Goal: Information Seeking & Learning: Learn about a topic

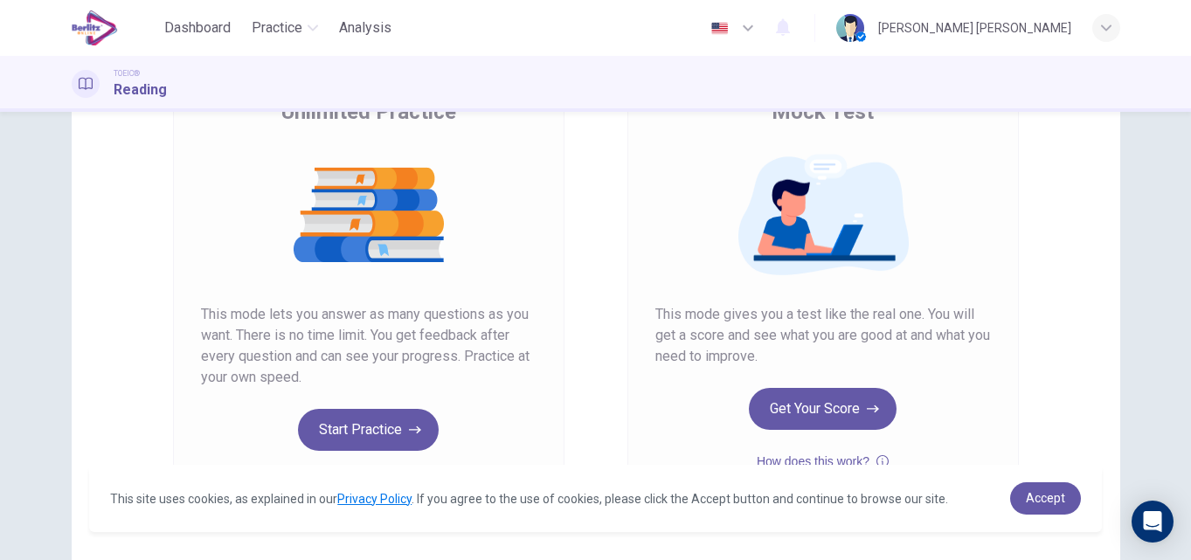
scroll to position [175, 0]
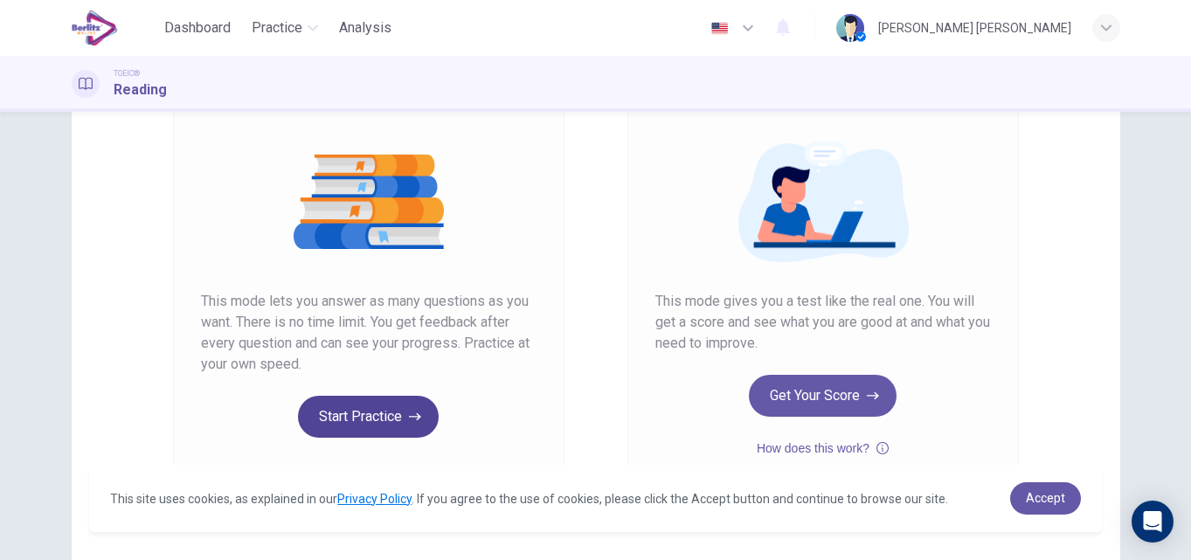
click at [357, 416] on button "Start Practice" at bounding box center [368, 417] width 141 height 42
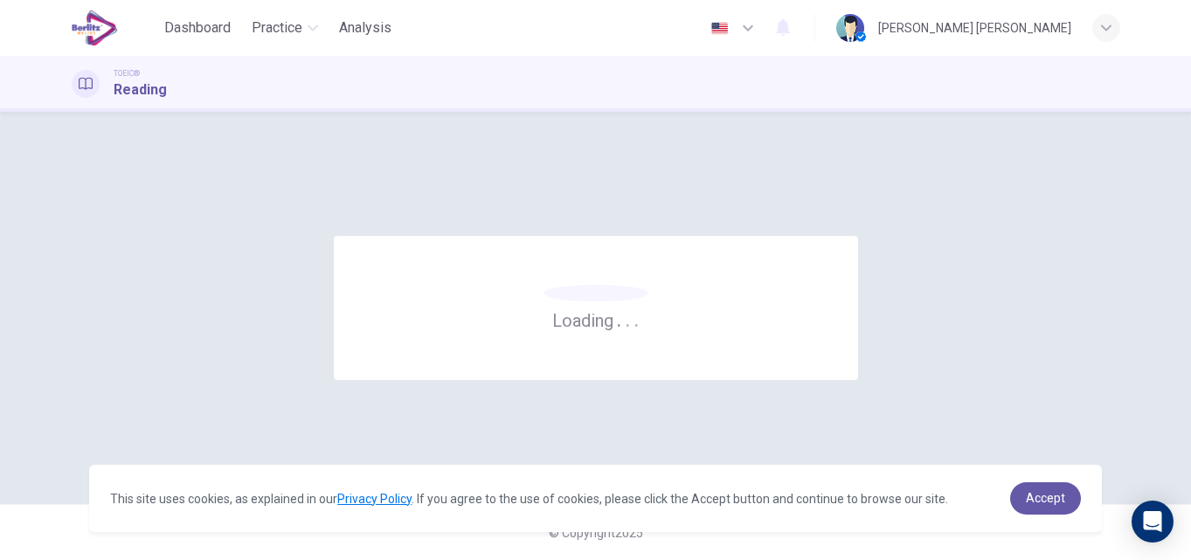
scroll to position [0, 0]
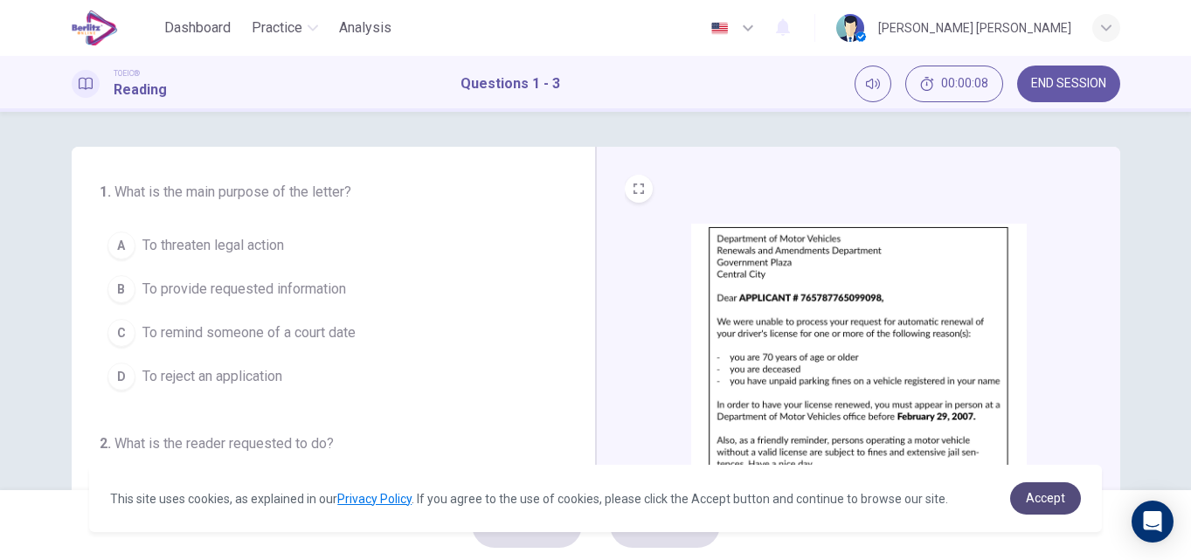
click at [1042, 502] on span "Accept" at bounding box center [1045, 498] width 39 height 14
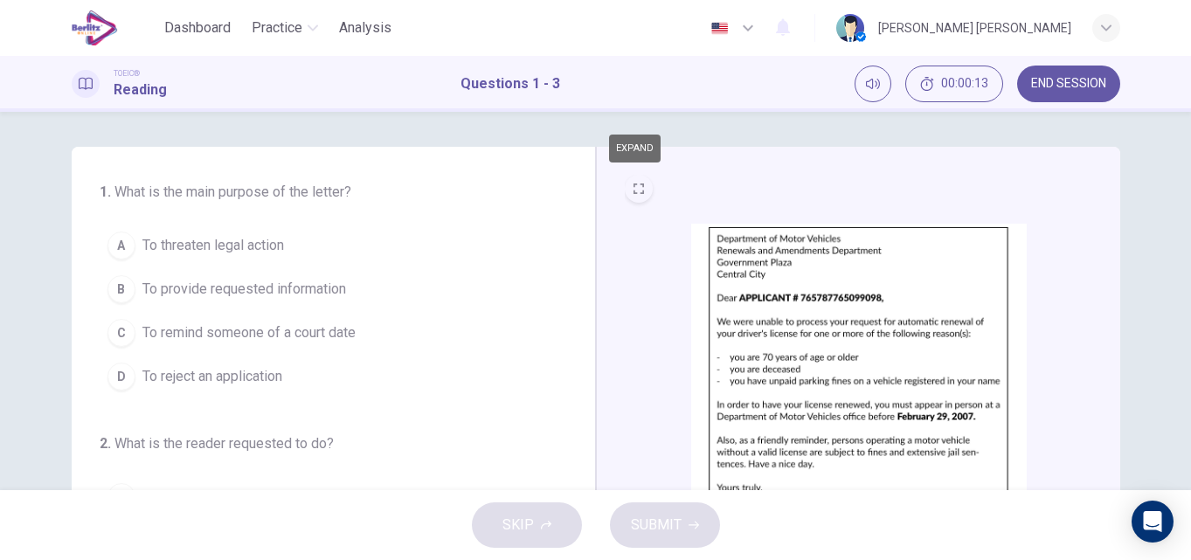
click at [634, 191] on icon "EXPAND" at bounding box center [639, 189] width 10 height 10
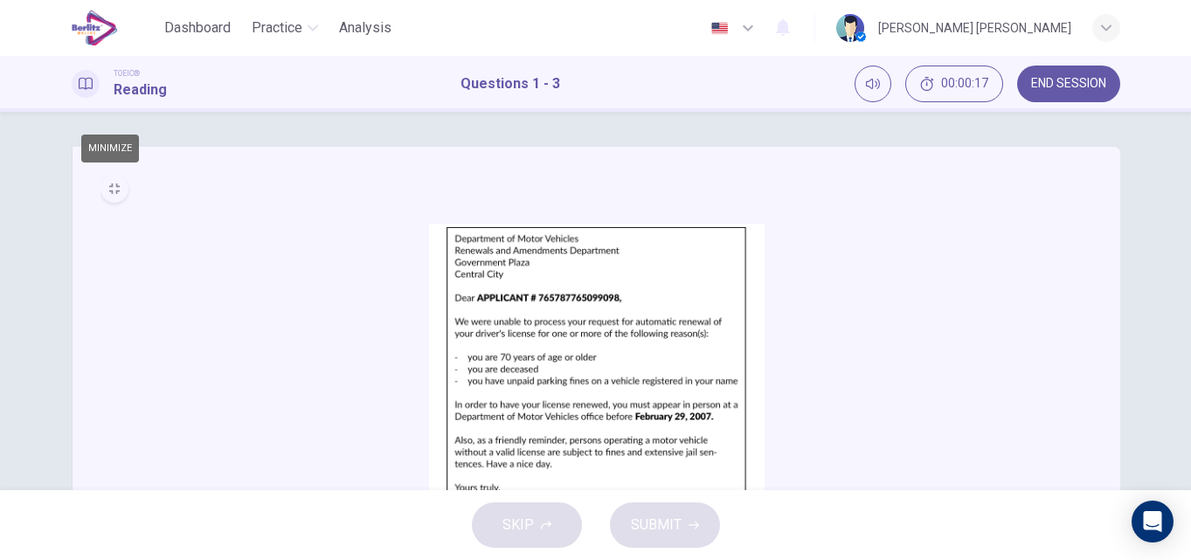
click at [109, 189] on icon "MINIMIZE" at bounding box center [114, 189] width 10 height 10
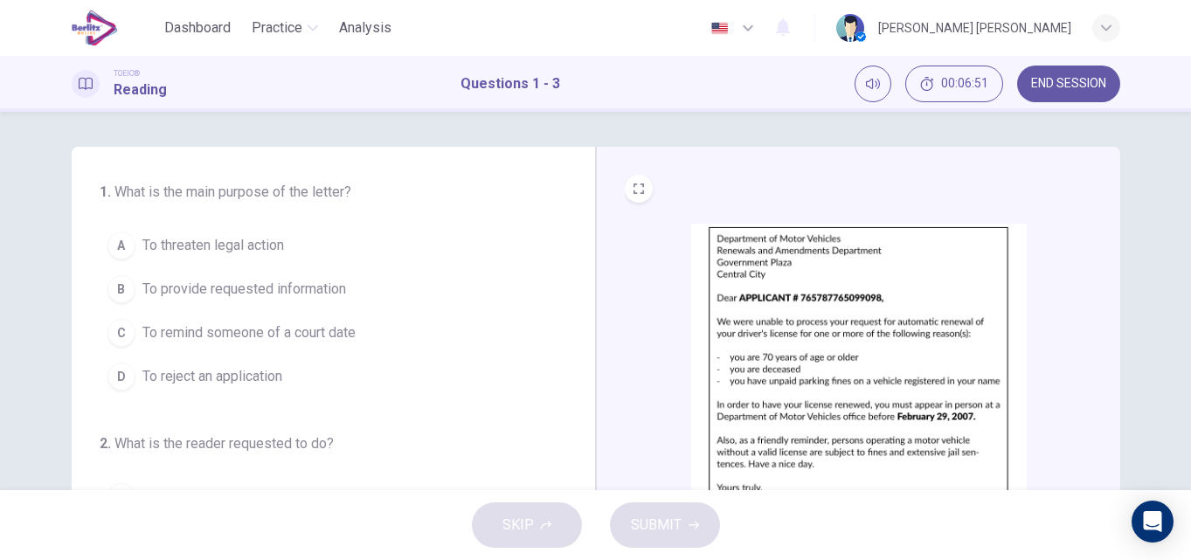
click at [110, 368] on div "D" at bounding box center [122, 377] width 28 height 28
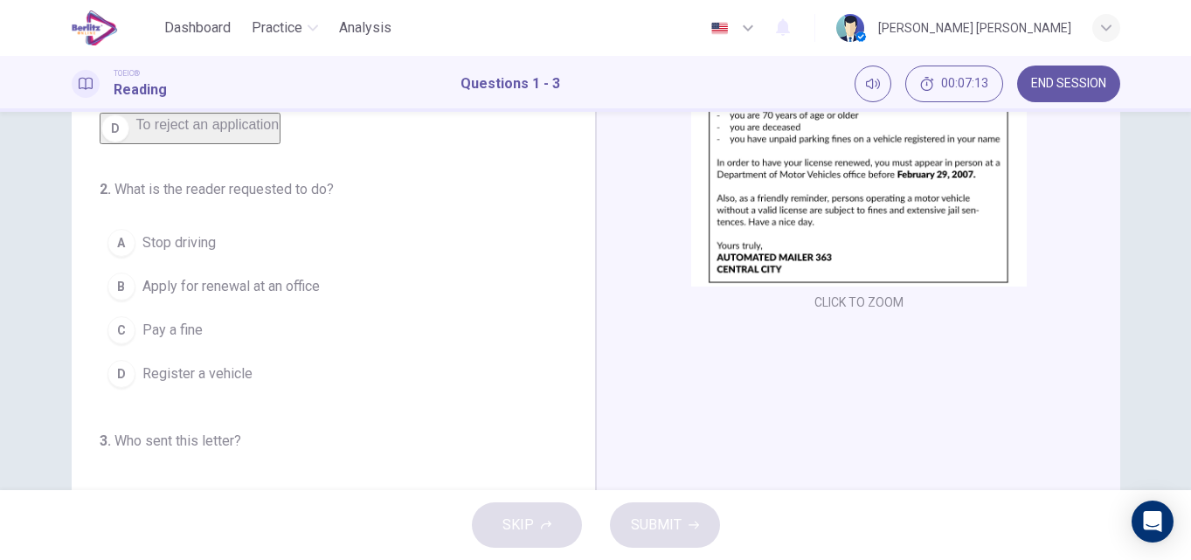
scroll to position [245, 0]
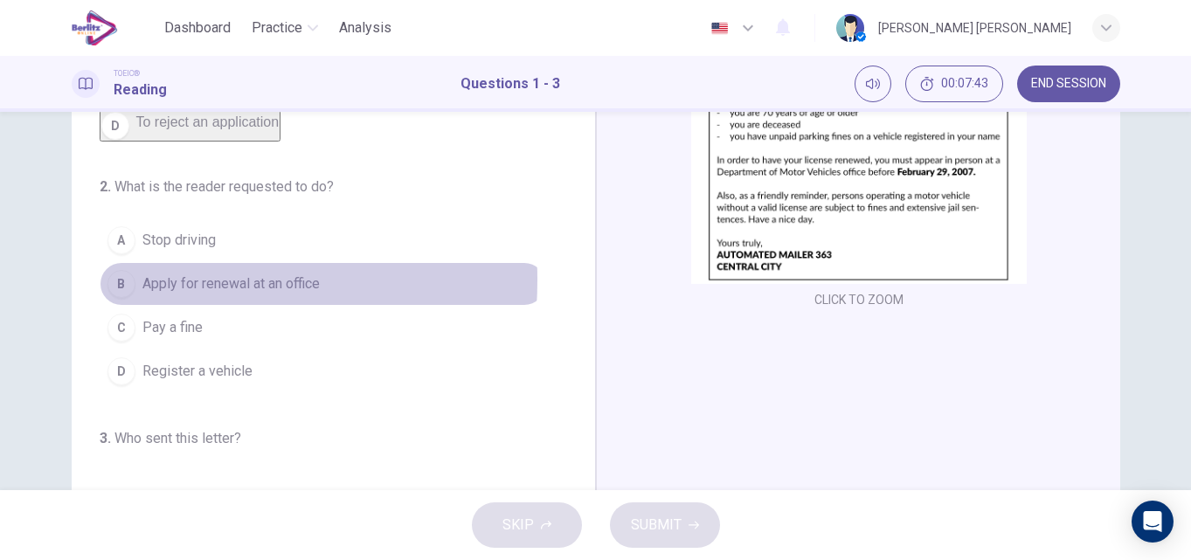
click at [117, 292] on div "B" at bounding box center [122, 284] width 28 height 28
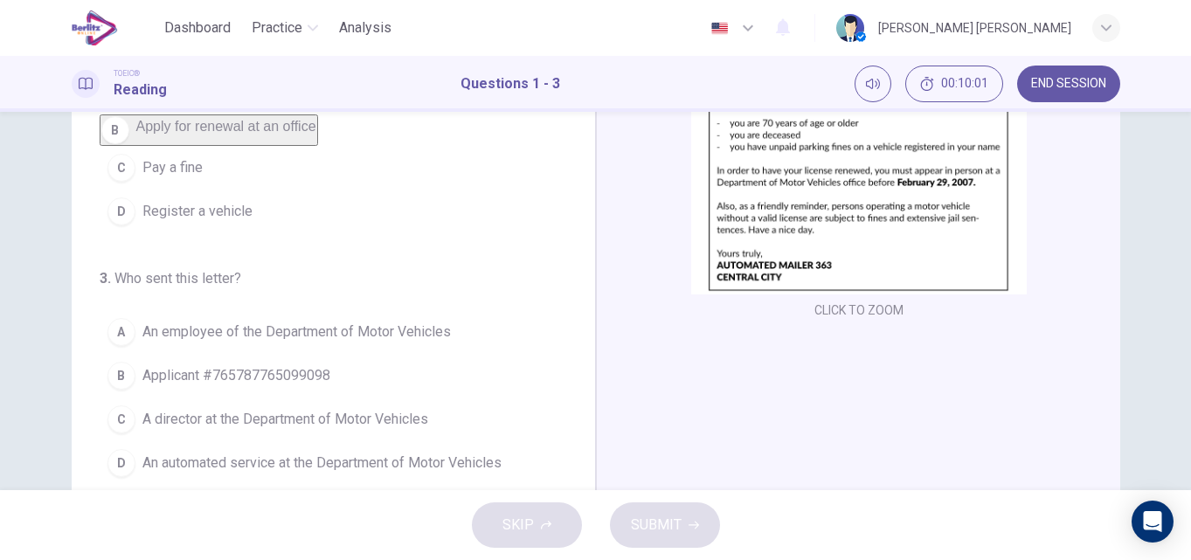
scroll to position [280, 0]
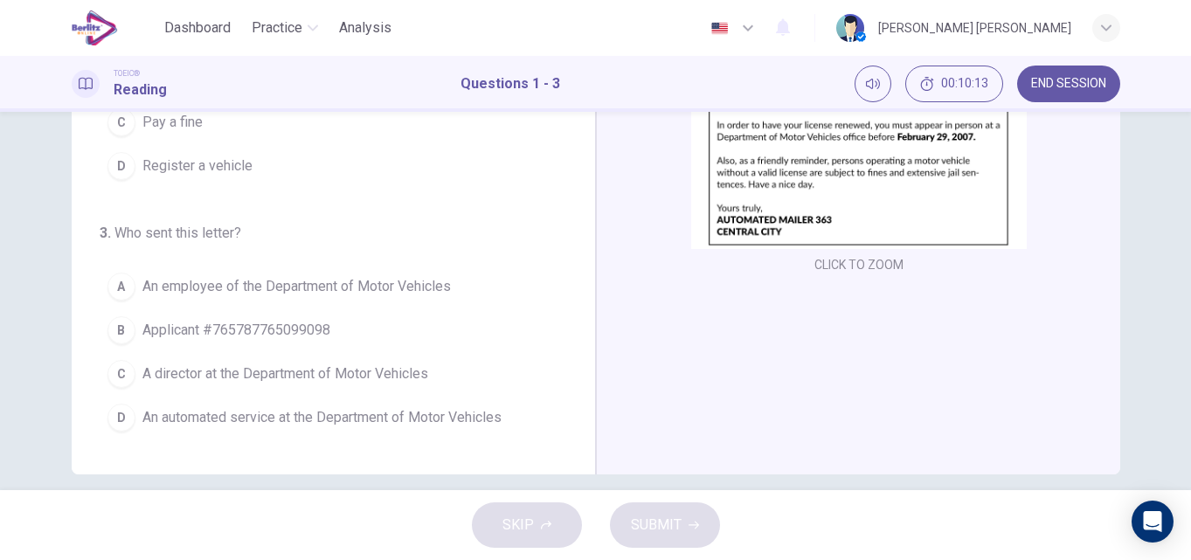
click at [574, 441] on div "1 . What is the main purpose of the letter? A To threaten legal action B To pro…" at bounding box center [334, 170] width 524 height 607
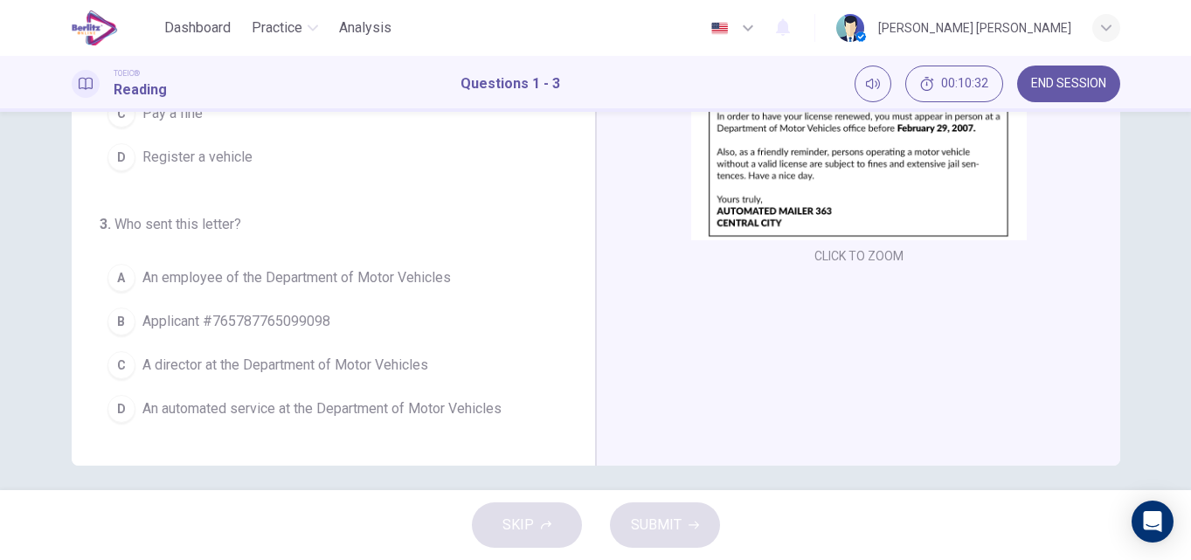
scroll to position [299, 0]
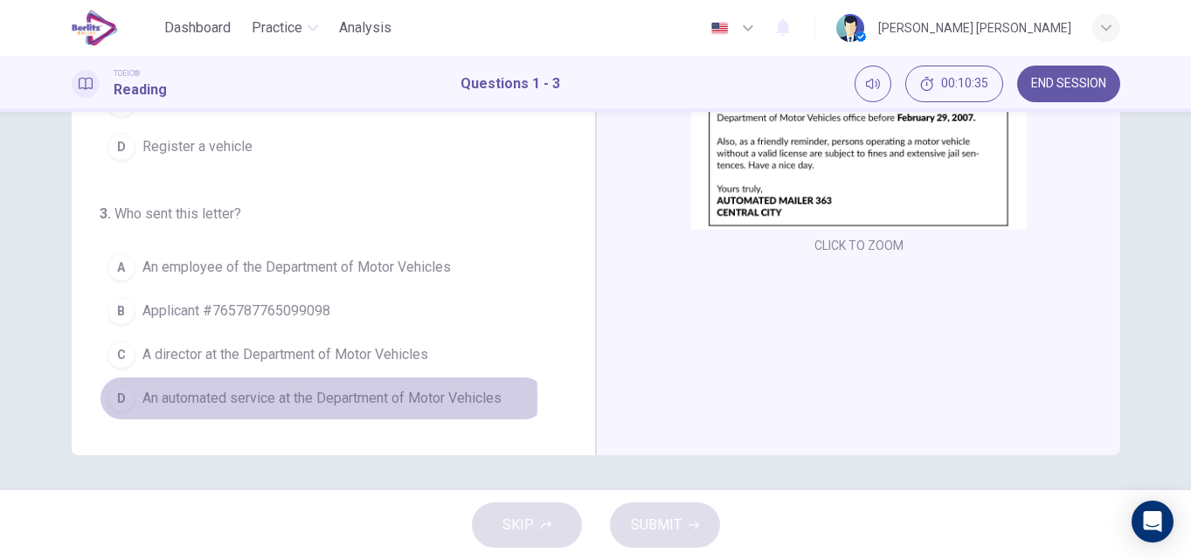
click at [112, 398] on div "D" at bounding box center [122, 399] width 28 height 28
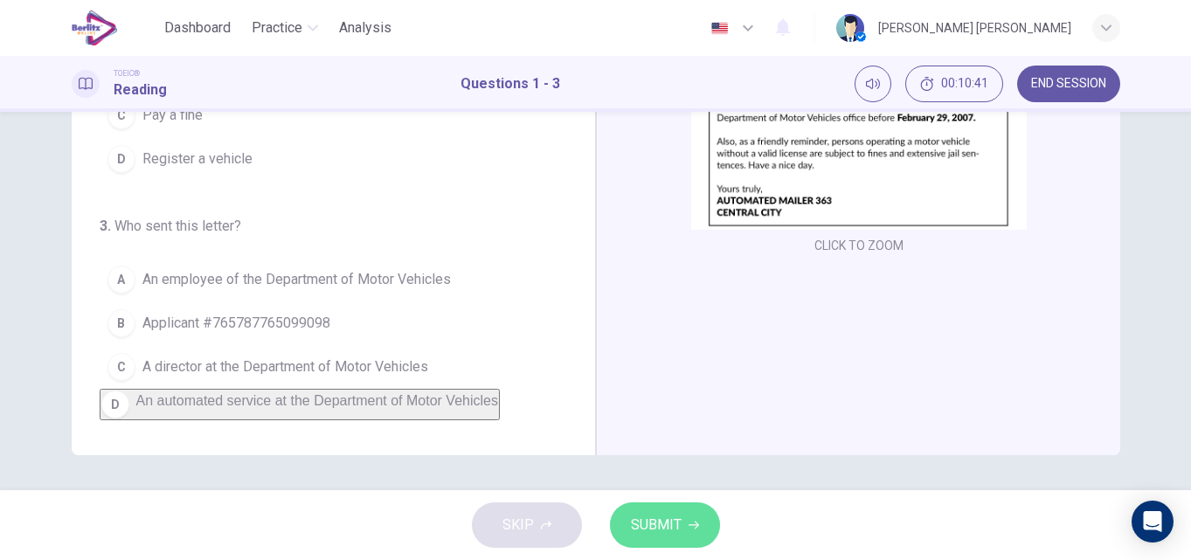
click at [638, 532] on span "SUBMIT" at bounding box center [656, 525] width 51 height 24
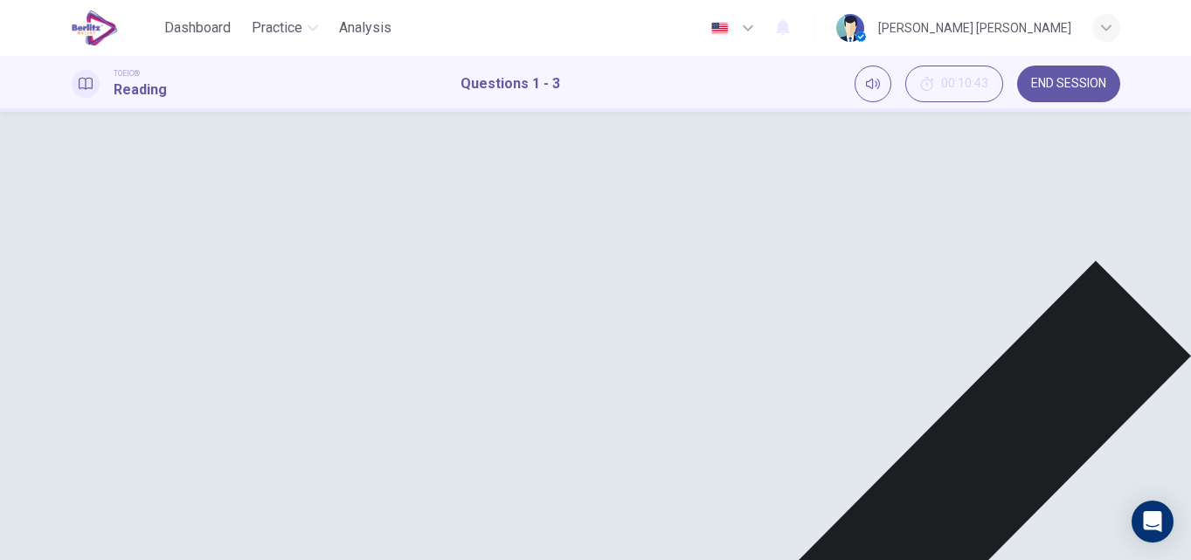
scroll to position [0, 0]
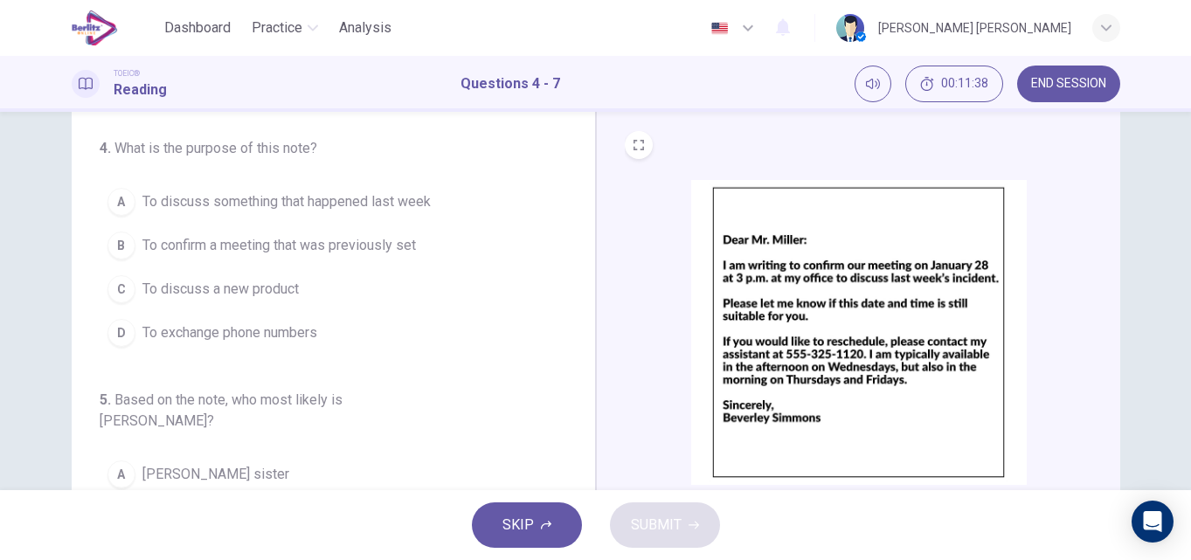
scroll to position [70, 0]
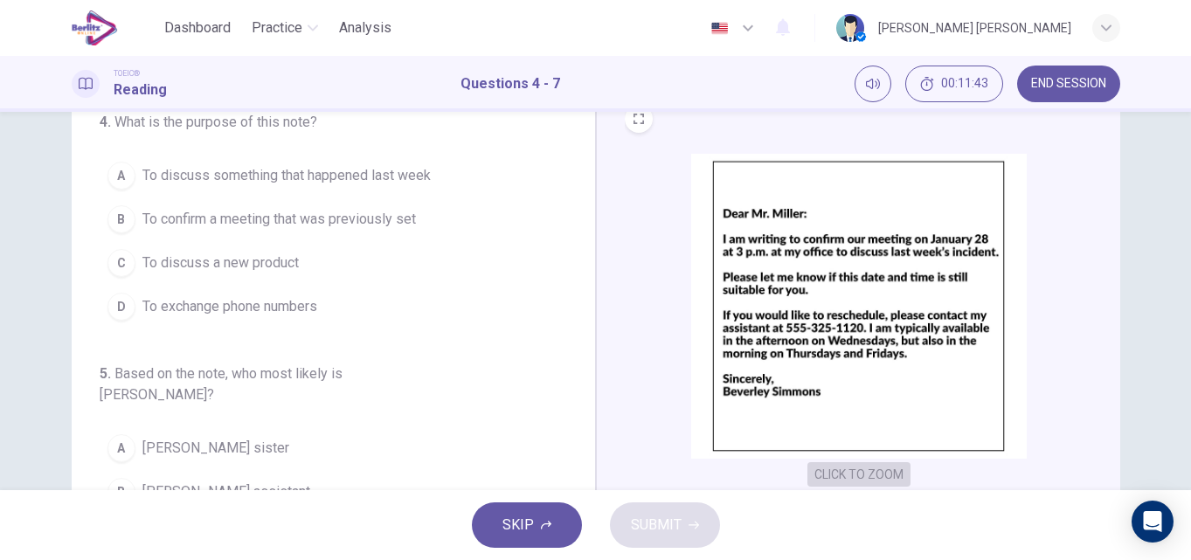
click at [843, 472] on button "CLICK TO ZOOM" at bounding box center [859, 474] width 103 height 24
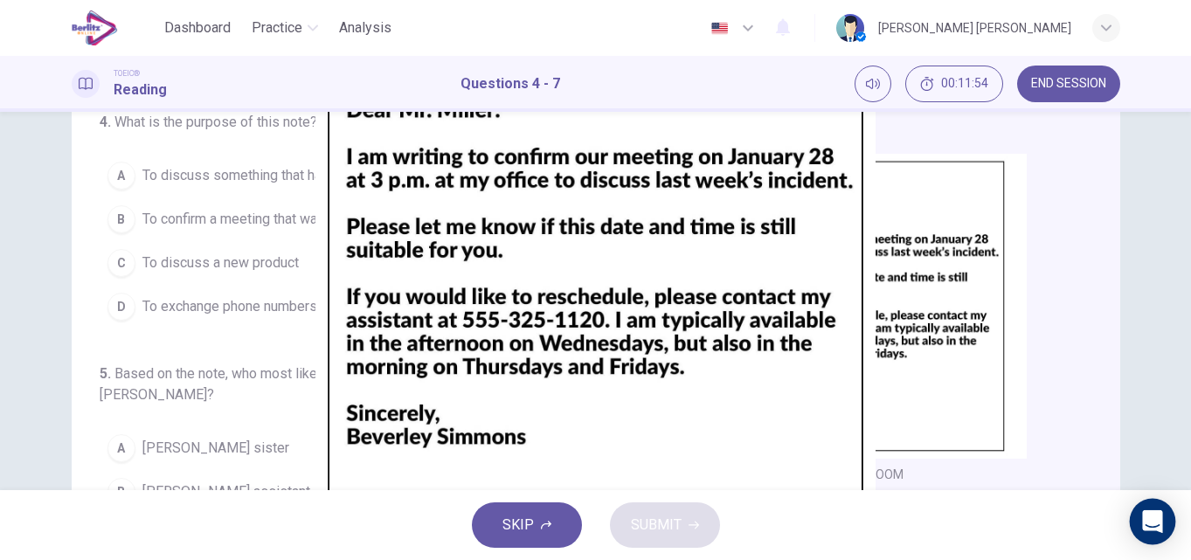
click at [1165, 515] on div "Open Intercom Messenger" at bounding box center [1153, 522] width 46 height 46
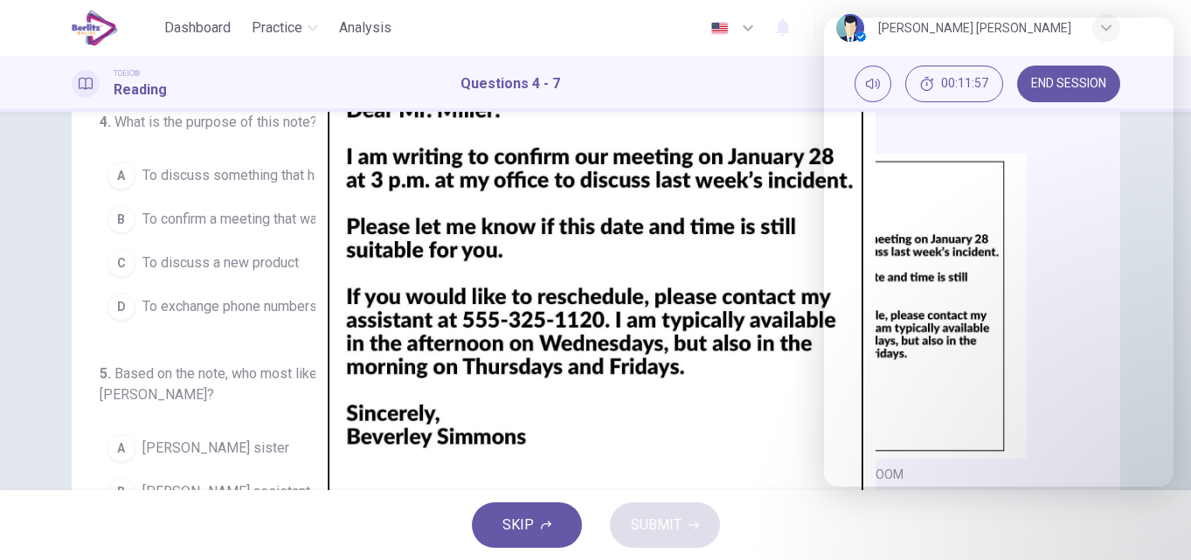
click at [923, 559] on div at bounding box center [595, 560] width 1191 height 0
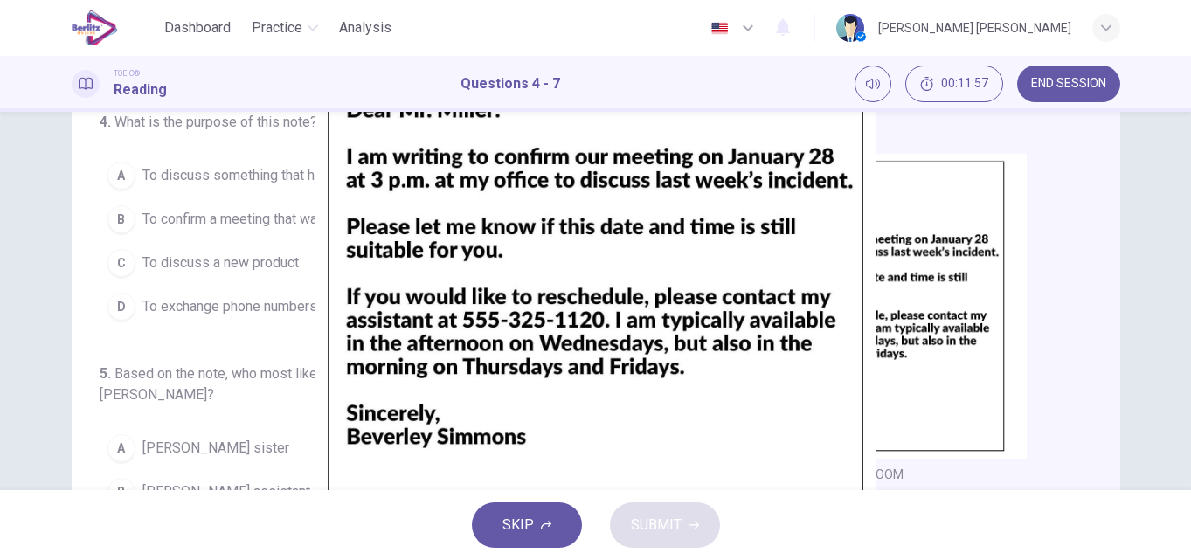
click at [962, 195] on img at bounding box center [595, 280] width 1191 height 560
click at [790, 232] on img at bounding box center [595, 280] width 1191 height 560
click at [67, 406] on img at bounding box center [595, 280] width 1191 height 560
click at [494, 246] on img at bounding box center [595, 280] width 1191 height 560
click at [1190, 559] on div at bounding box center [595, 560] width 1191 height 0
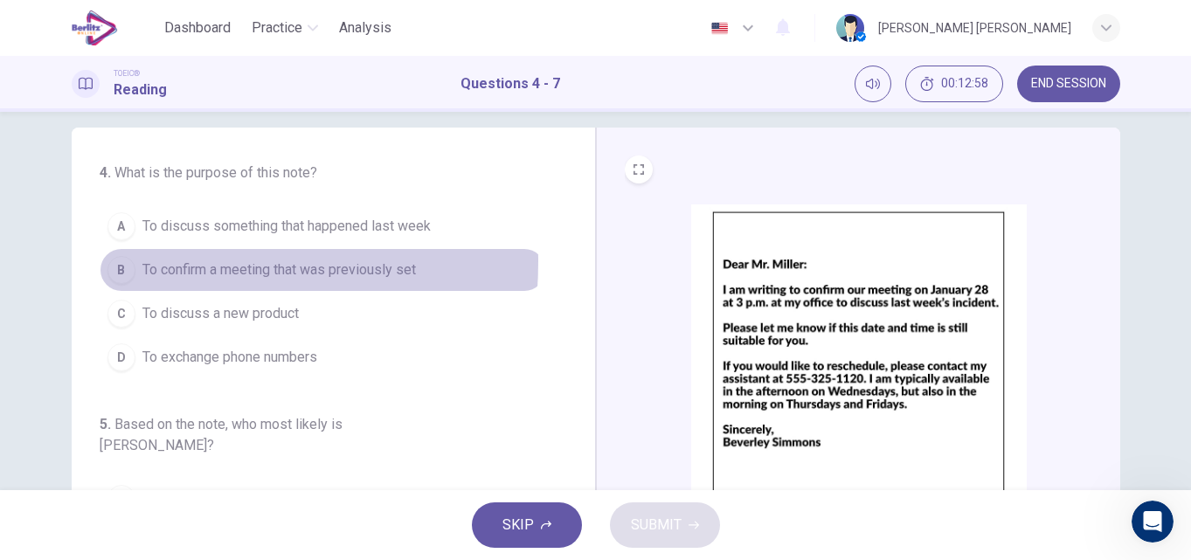
click at [111, 261] on div "B" at bounding box center [122, 270] width 28 height 28
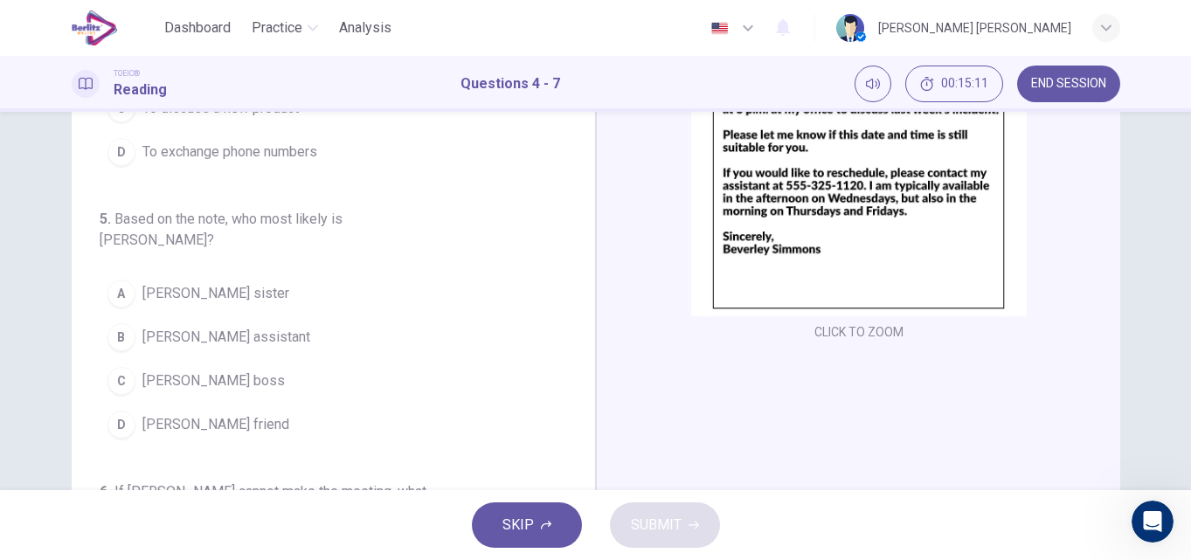
scroll to position [229, 0]
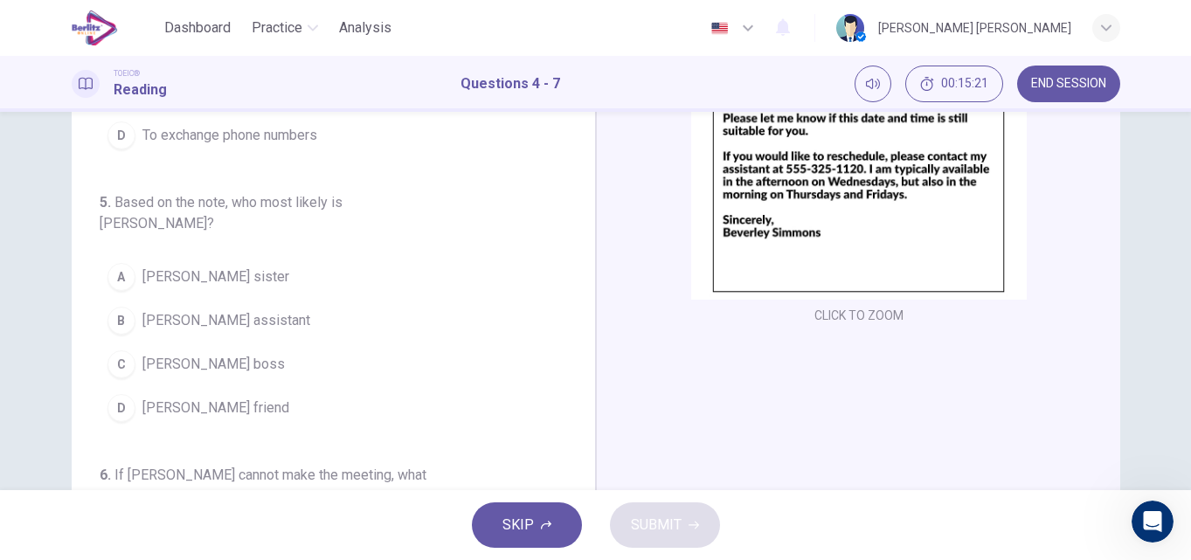
click at [119, 353] on div "C" at bounding box center [122, 364] width 28 height 28
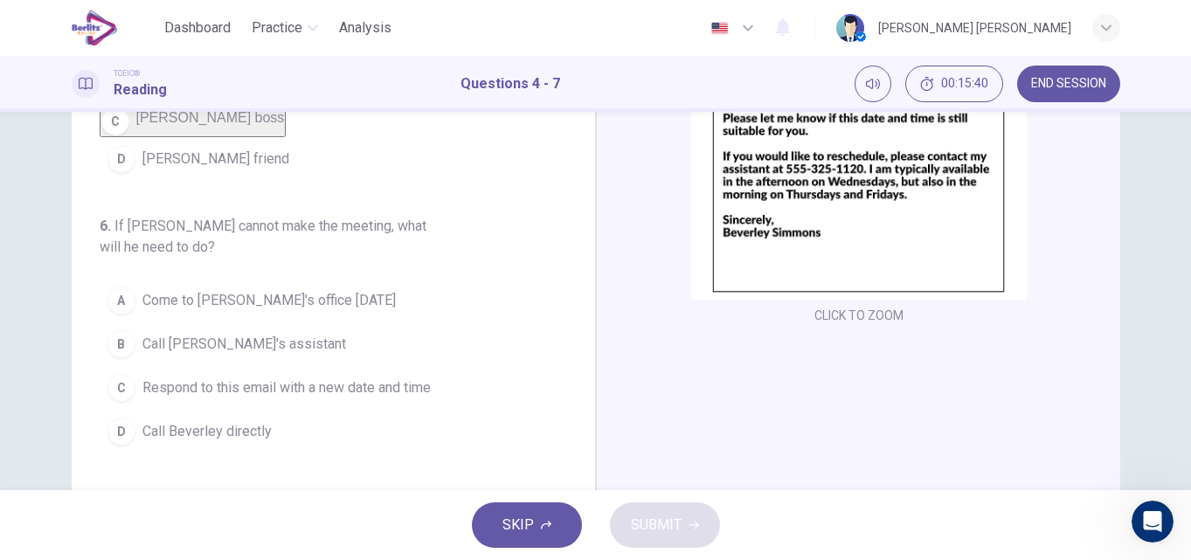
scroll to position [245, 0]
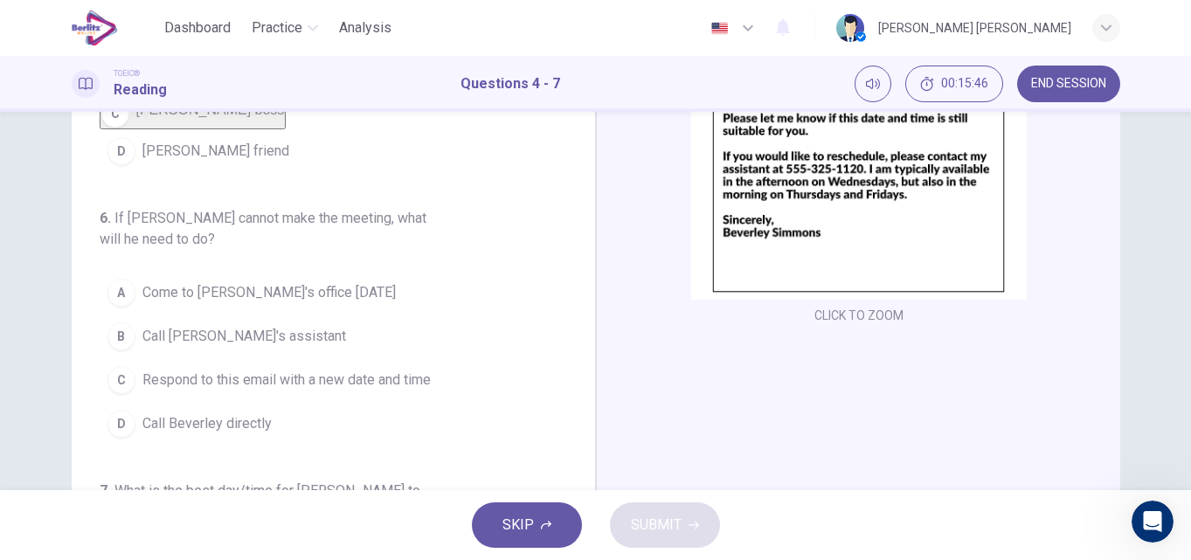
click at [115, 345] on div "B" at bounding box center [122, 337] width 28 height 28
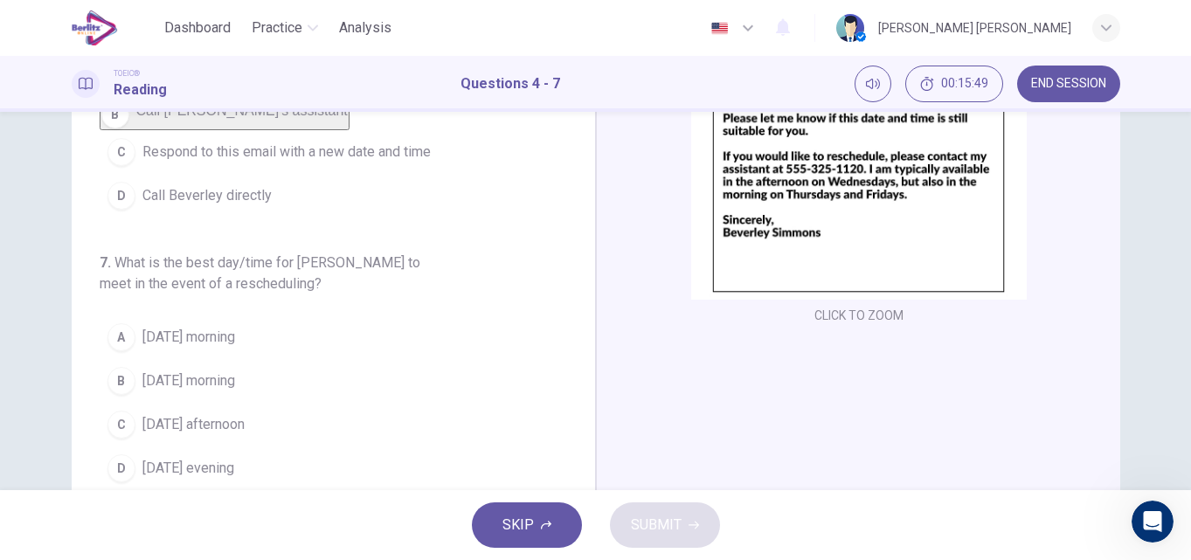
scroll to position [476, 0]
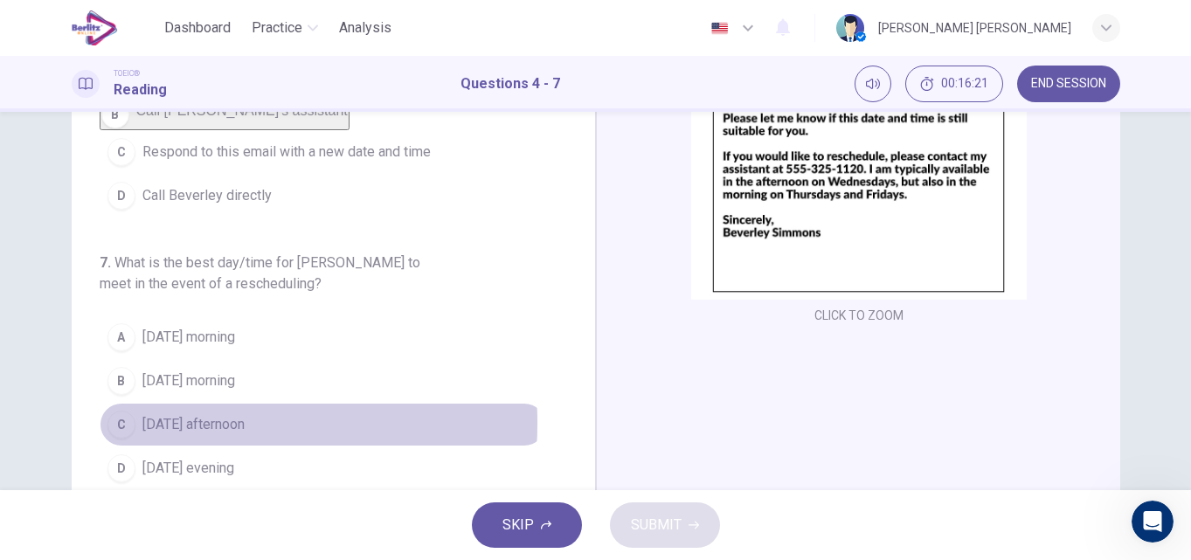
click at [121, 423] on div "C" at bounding box center [122, 425] width 28 height 28
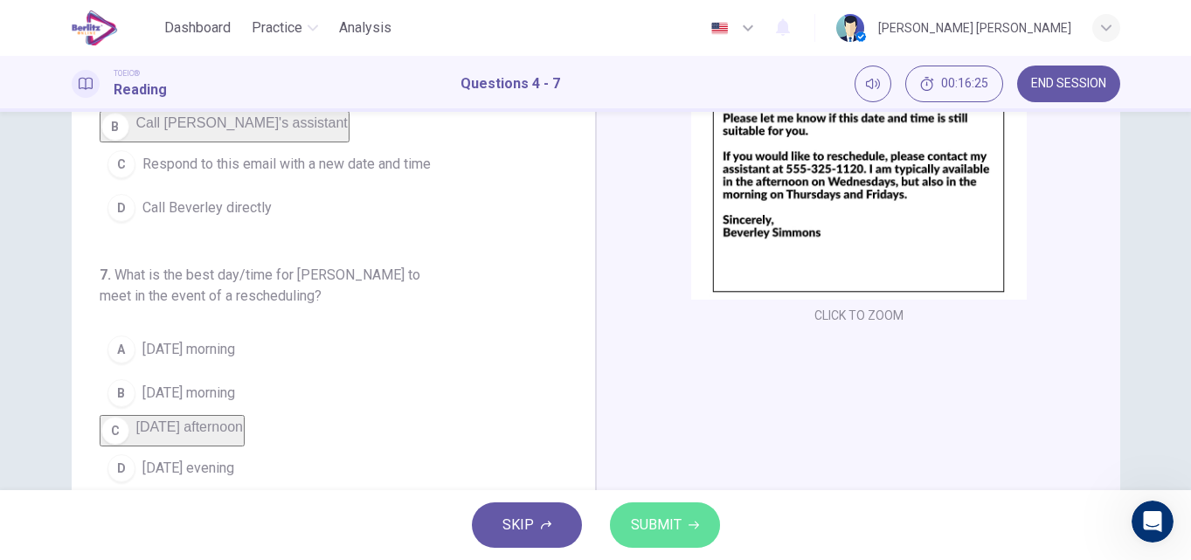
click at [635, 519] on span "SUBMIT" at bounding box center [656, 525] width 51 height 24
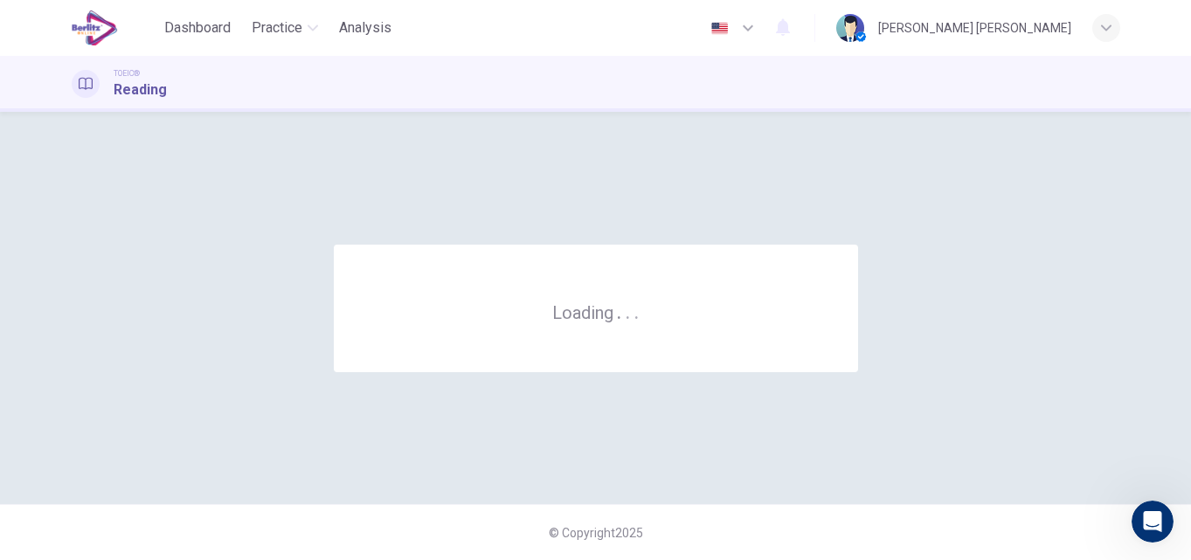
scroll to position [0, 0]
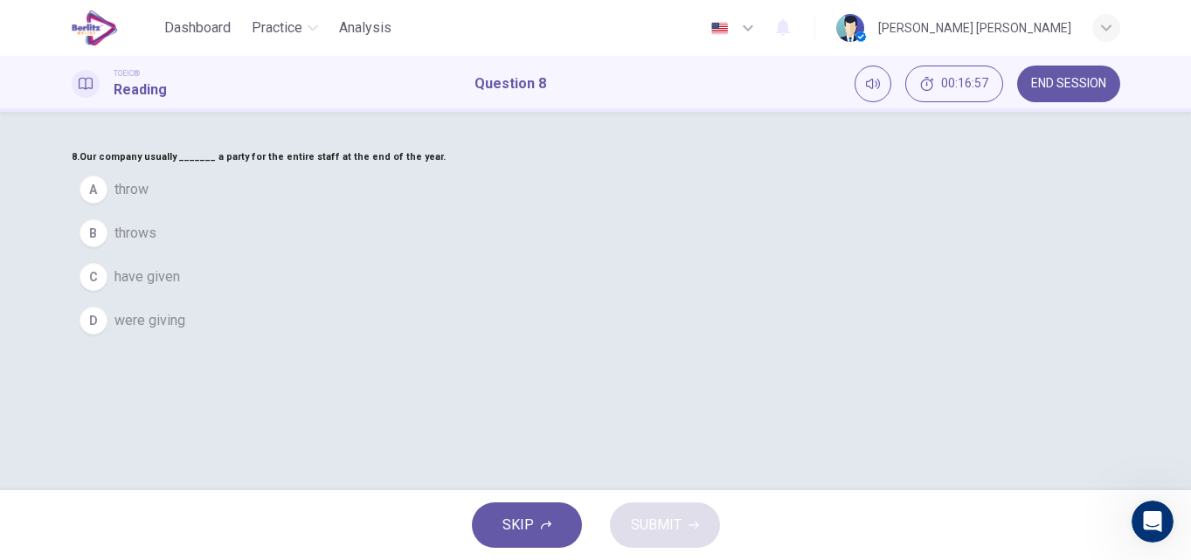
click at [108, 291] on div "C" at bounding box center [94, 277] width 28 height 28
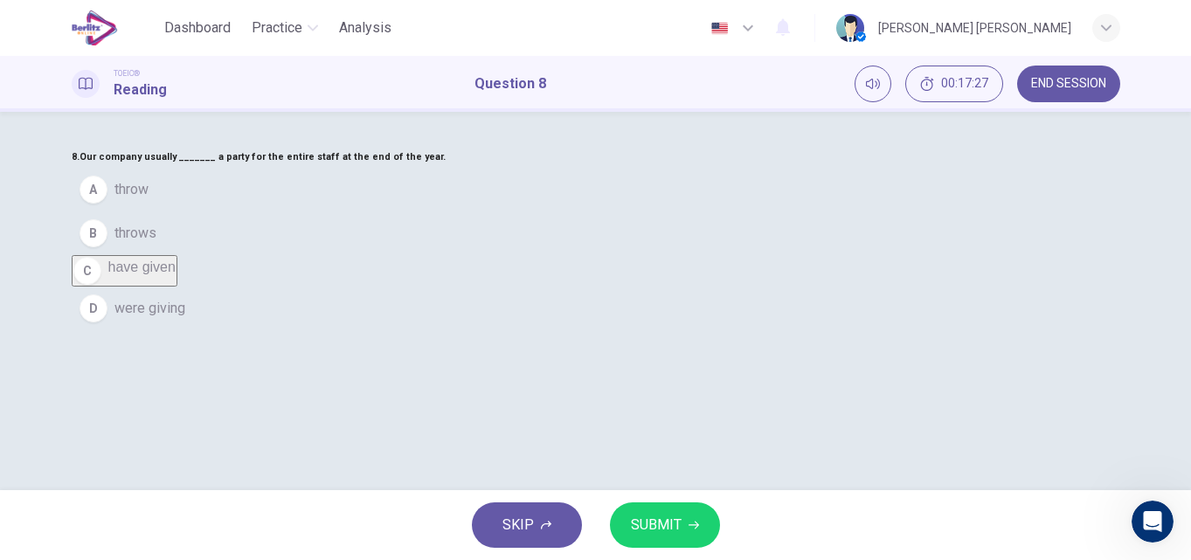
click at [108, 247] on div "B" at bounding box center [94, 233] width 28 height 28
click at [634, 516] on span "SUBMIT" at bounding box center [656, 525] width 51 height 24
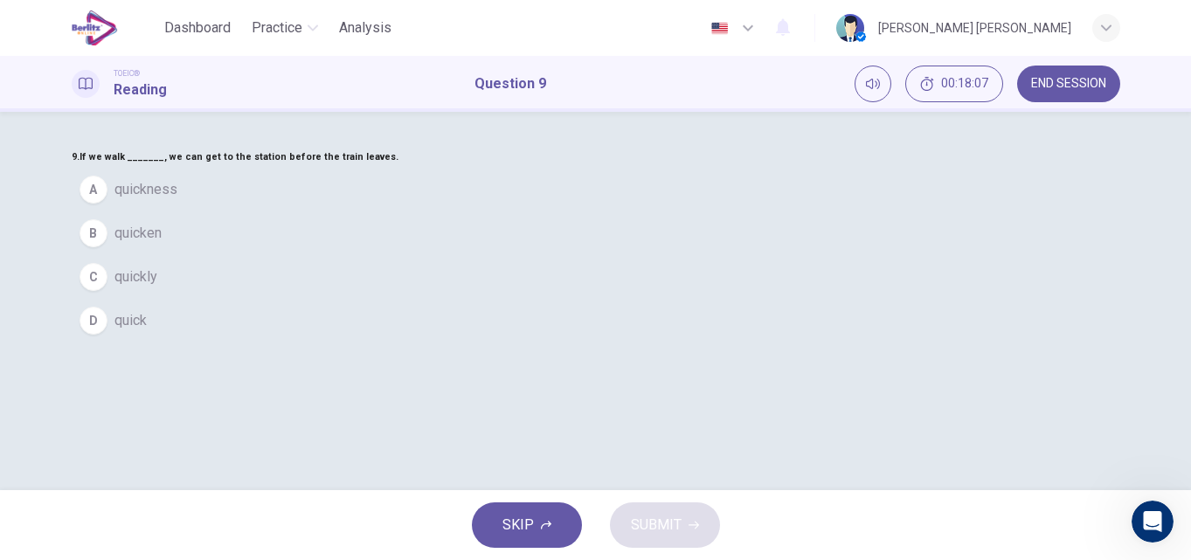
click at [108, 291] on div "C" at bounding box center [94, 277] width 28 height 28
click at [618, 521] on button "SUBMIT" at bounding box center [665, 525] width 110 height 45
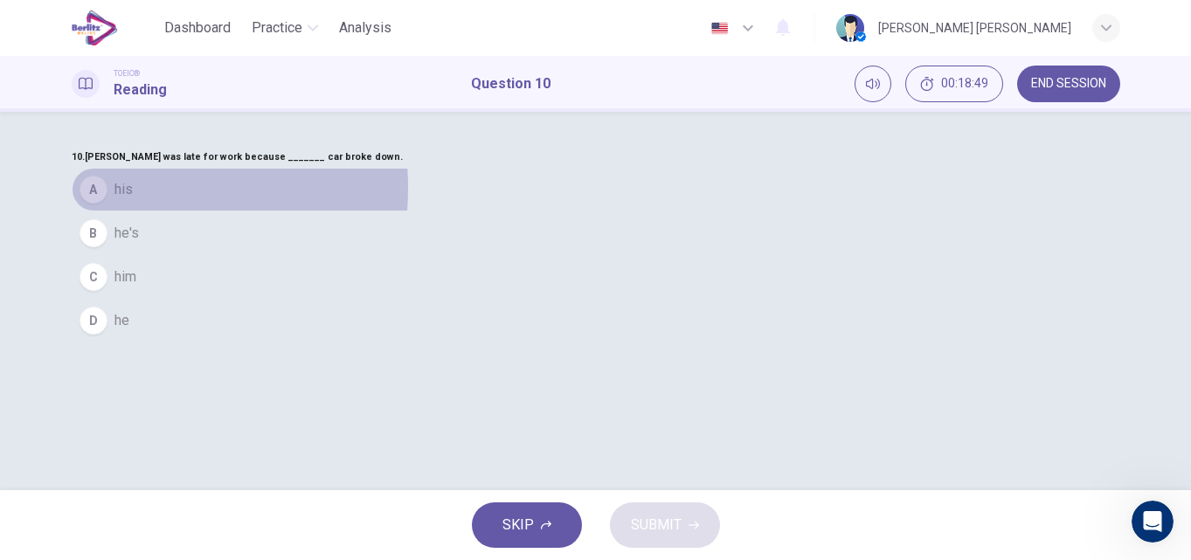
click at [108, 204] on div "A" at bounding box center [94, 190] width 28 height 28
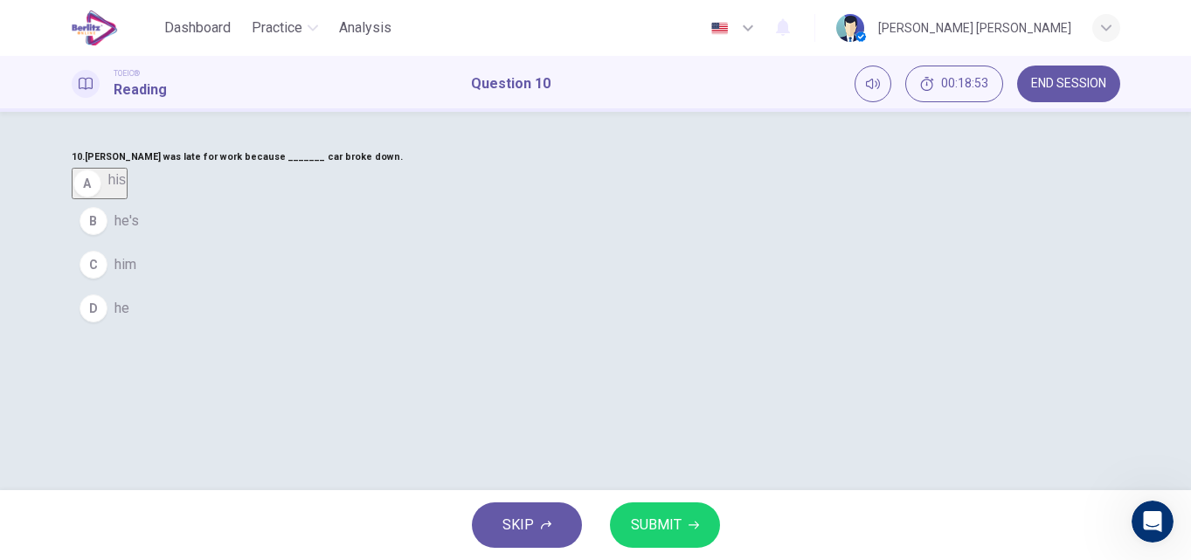
click at [640, 531] on span "SUBMIT" at bounding box center [656, 525] width 51 height 24
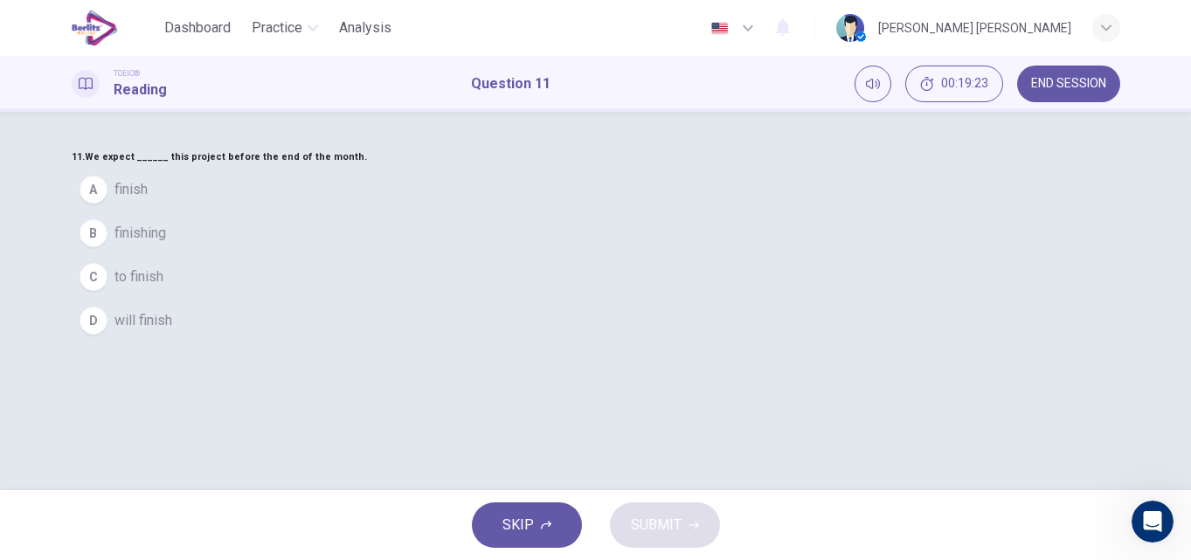
click at [108, 335] on div "D" at bounding box center [94, 321] width 28 height 28
click at [662, 538] on button "SUBMIT" at bounding box center [665, 525] width 110 height 45
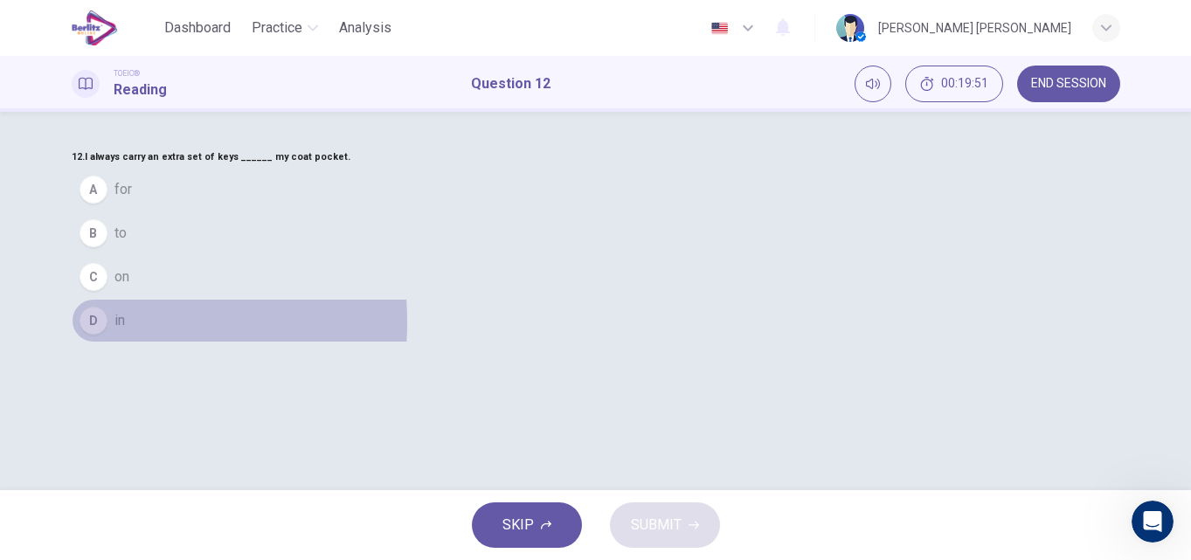
click at [108, 335] on div "D" at bounding box center [94, 321] width 28 height 28
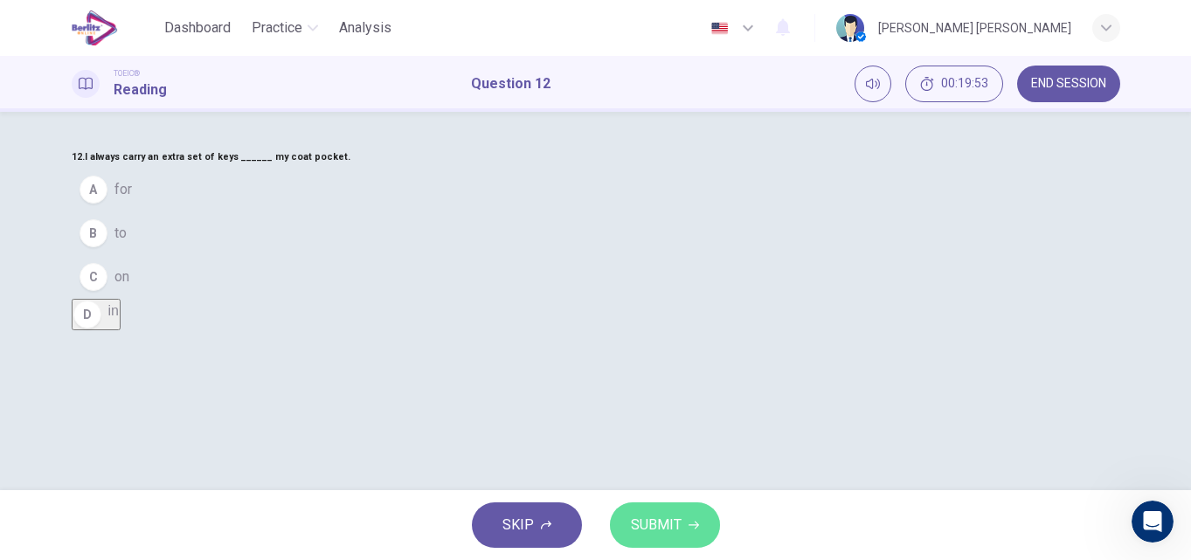
click at [661, 527] on span "SUBMIT" at bounding box center [656, 525] width 51 height 24
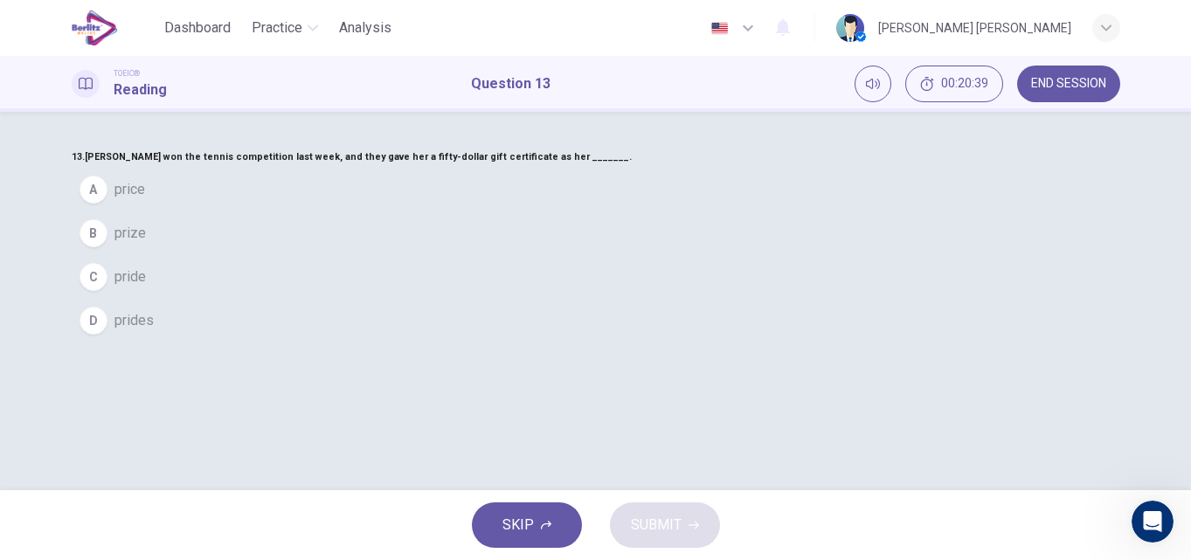
click at [108, 247] on div "B" at bounding box center [94, 233] width 28 height 28
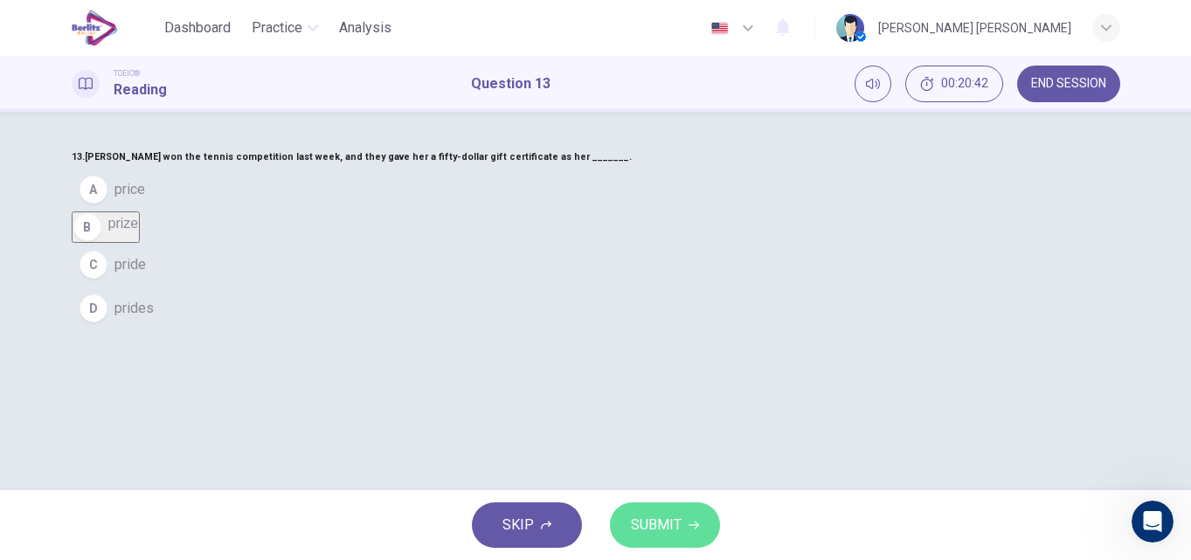
click at [673, 529] on span "SUBMIT" at bounding box center [656, 525] width 51 height 24
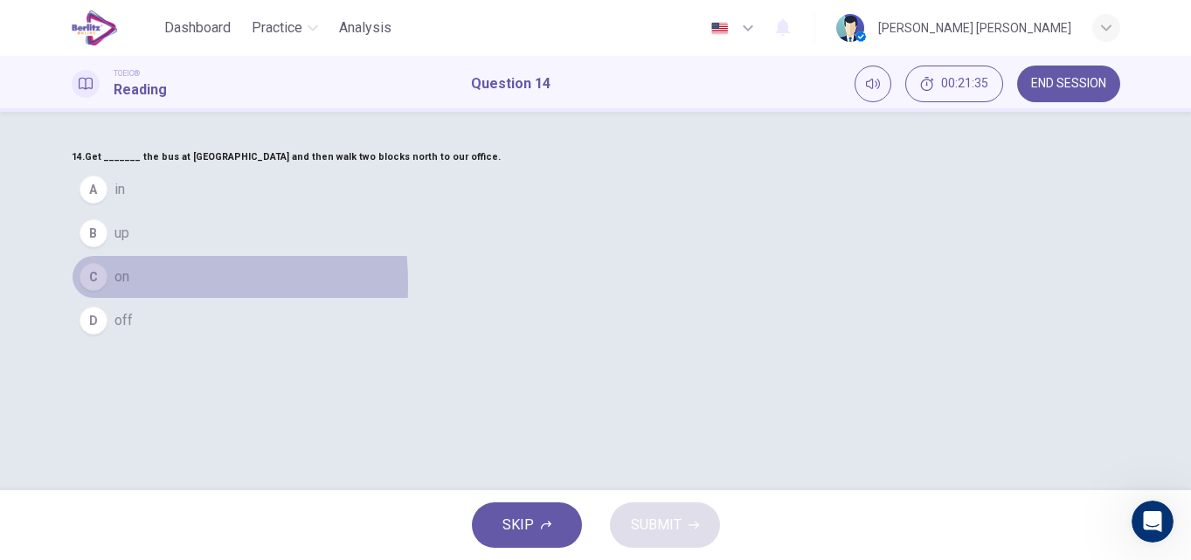
click at [108, 291] on div "C" at bounding box center [94, 277] width 28 height 28
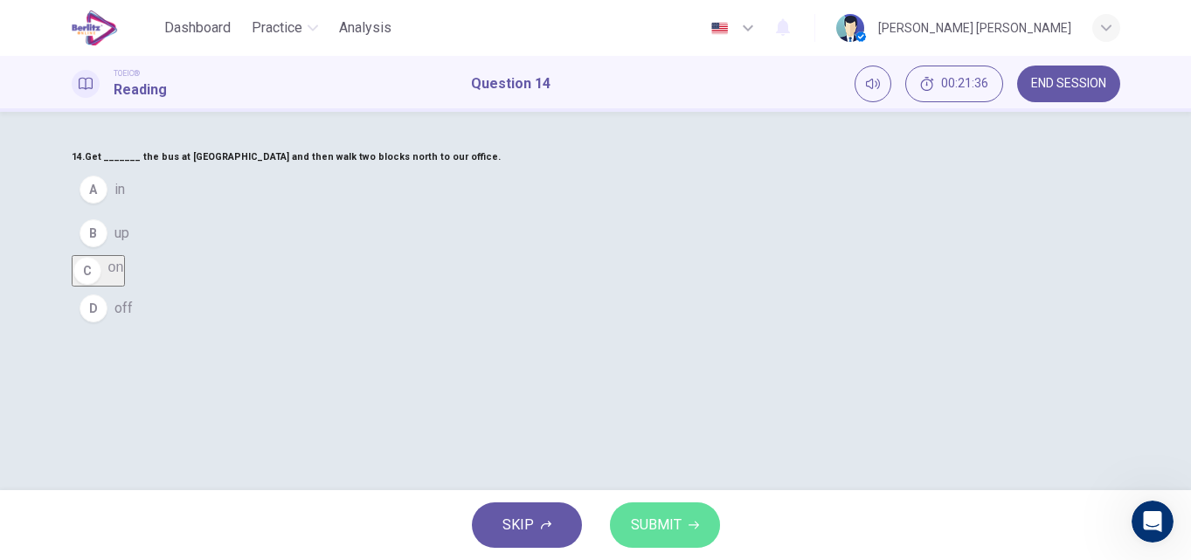
click at [654, 527] on span "SUBMIT" at bounding box center [656, 525] width 51 height 24
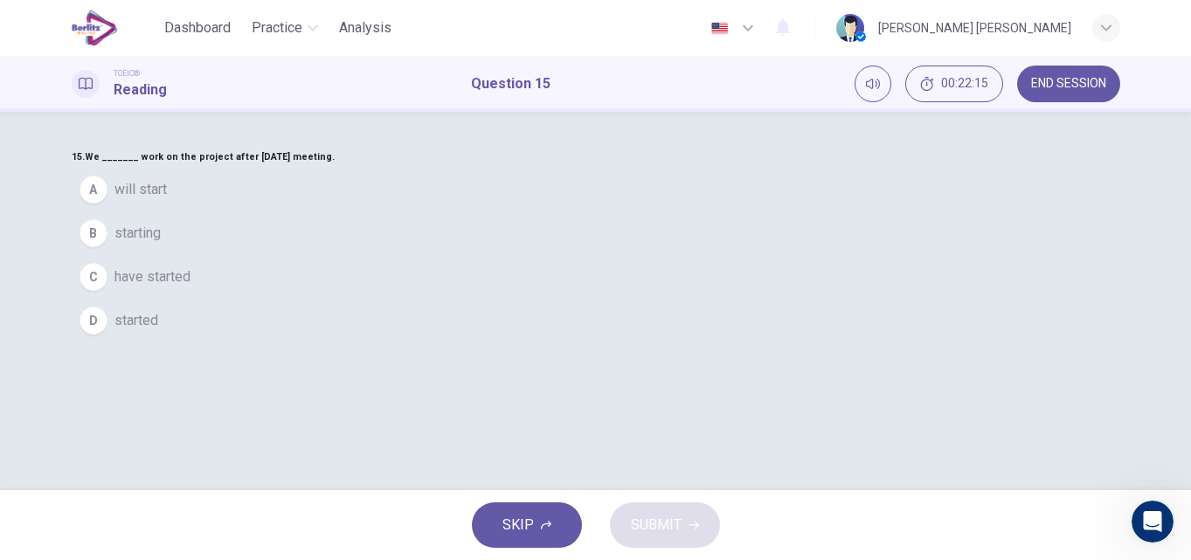
click at [108, 204] on div "A" at bounding box center [94, 190] width 28 height 28
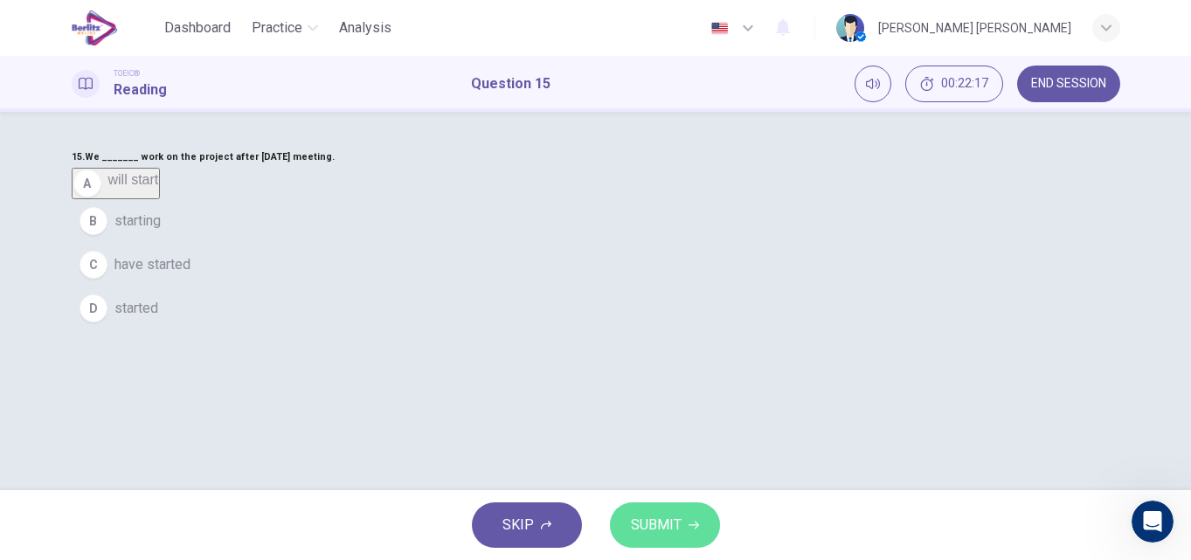
click at [683, 537] on button "SUBMIT" at bounding box center [665, 525] width 110 height 45
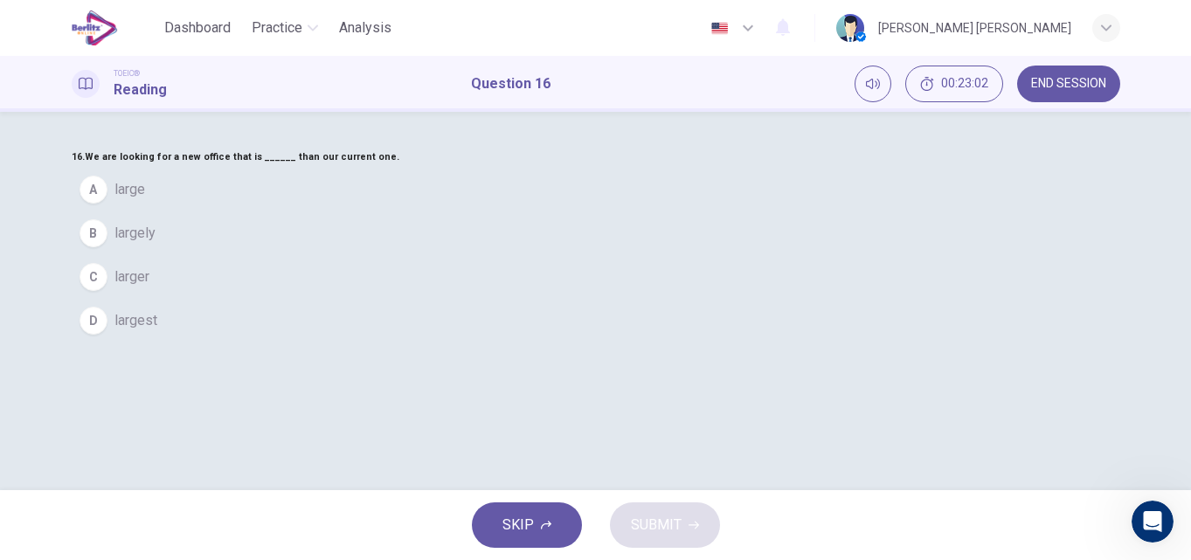
click at [108, 291] on div "C" at bounding box center [94, 277] width 28 height 28
click at [666, 517] on span "SUBMIT" at bounding box center [656, 525] width 51 height 24
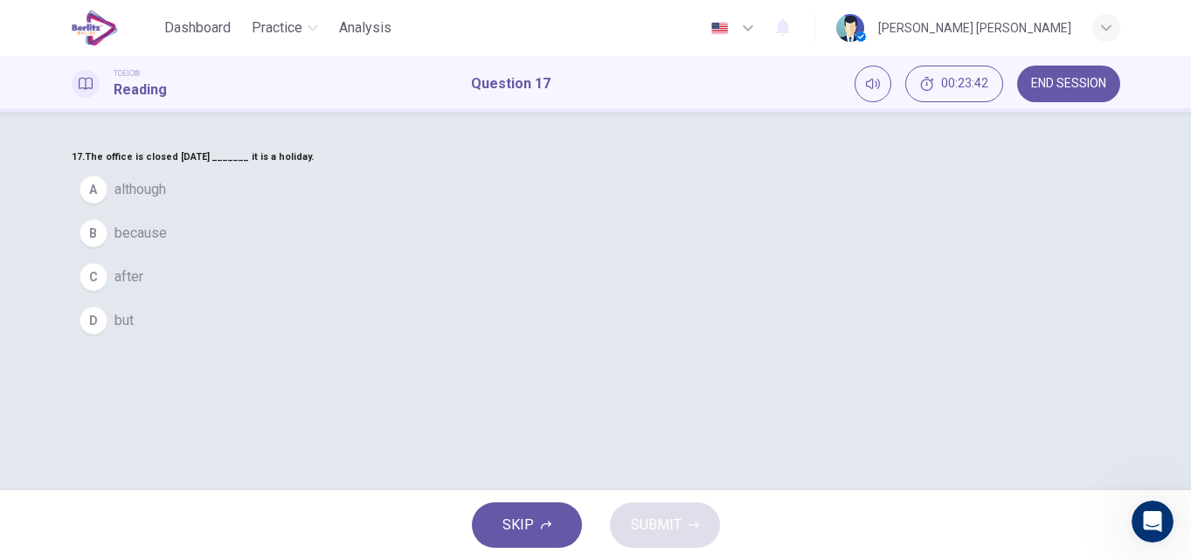
click at [108, 247] on div "B" at bounding box center [94, 233] width 28 height 28
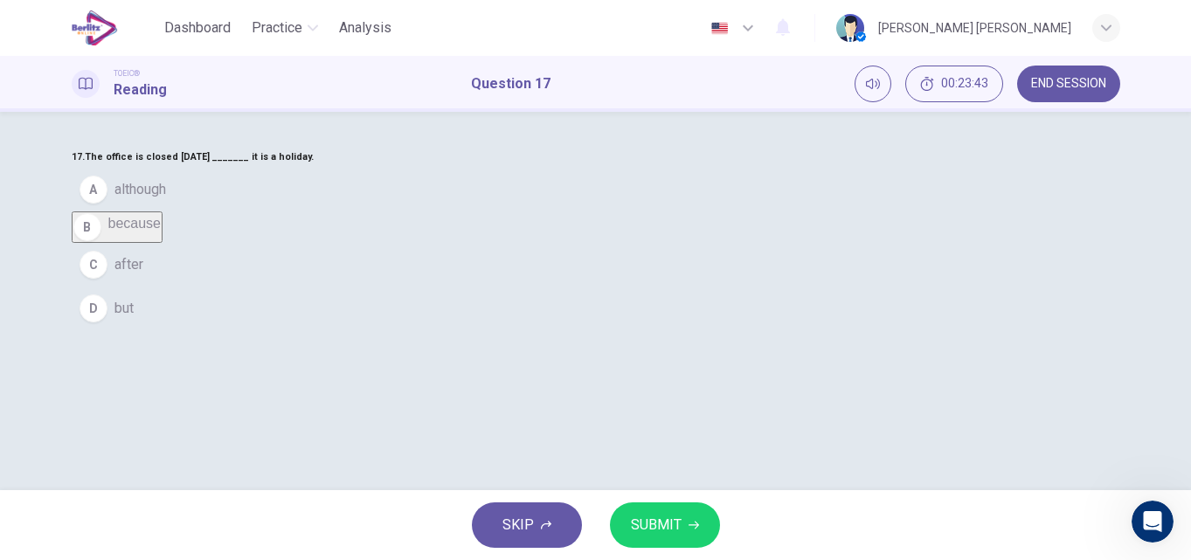
click at [658, 524] on span "SUBMIT" at bounding box center [656, 525] width 51 height 24
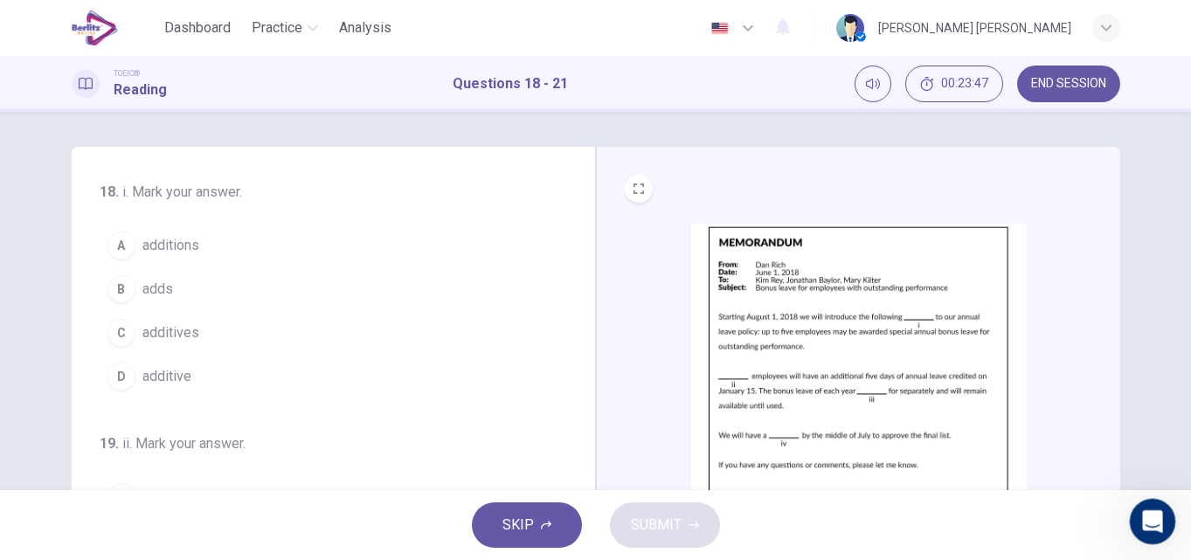
click at [1147, 522] on icon "Abrir Intercom Messenger" at bounding box center [1150, 519] width 12 height 14
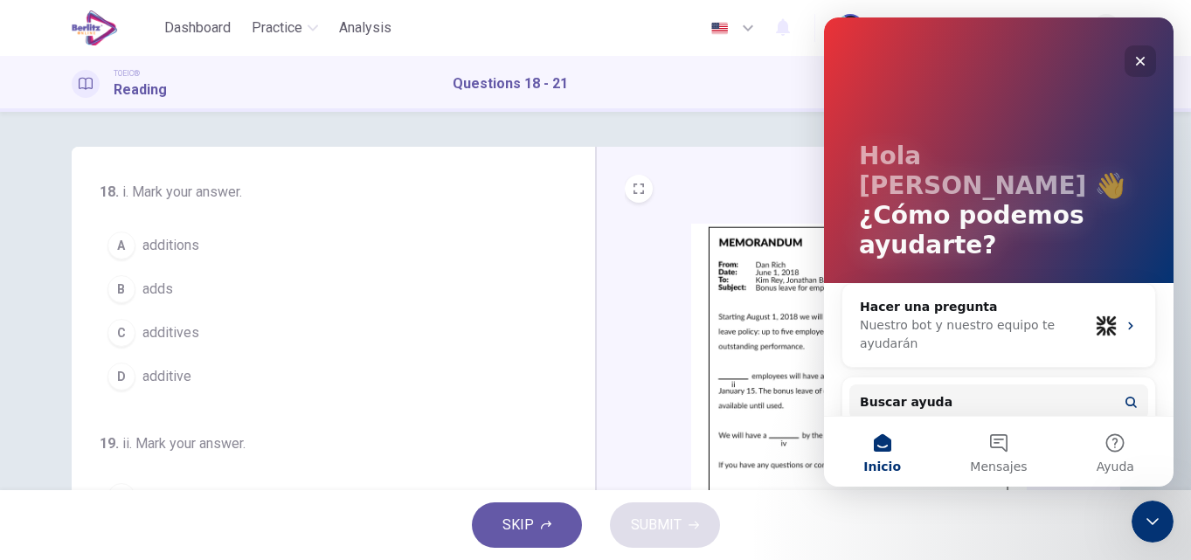
click at [1136, 64] on icon "Cerrar" at bounding box center [1141, 61] width 14 height 14
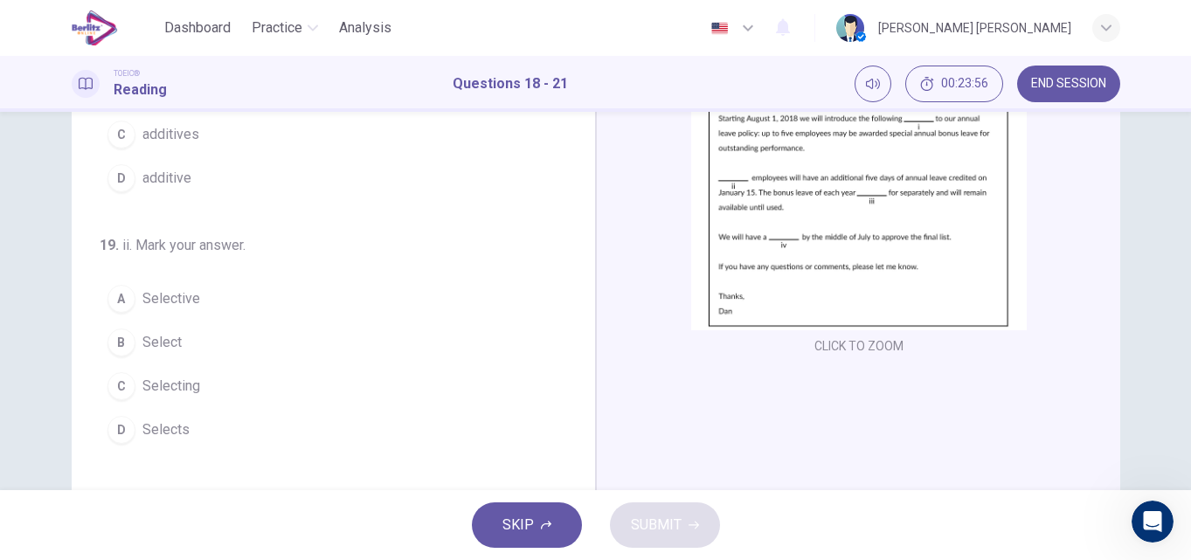
scroll to position [268, 0]
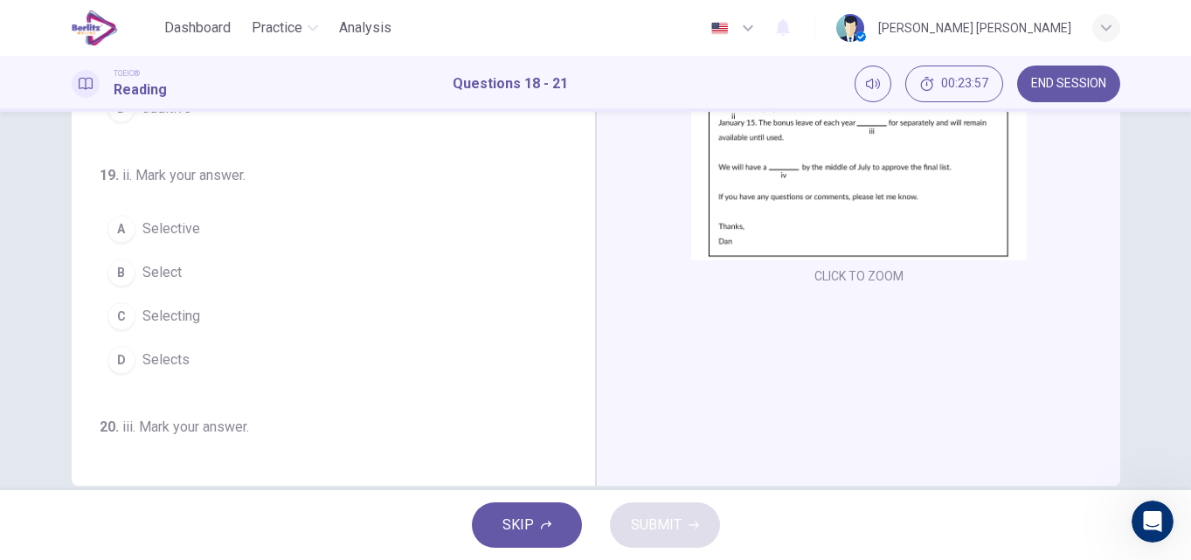
click at [876, 275] on button "CLICK TO ZOOM" at bounding box center [859, 276] width 103 height 24
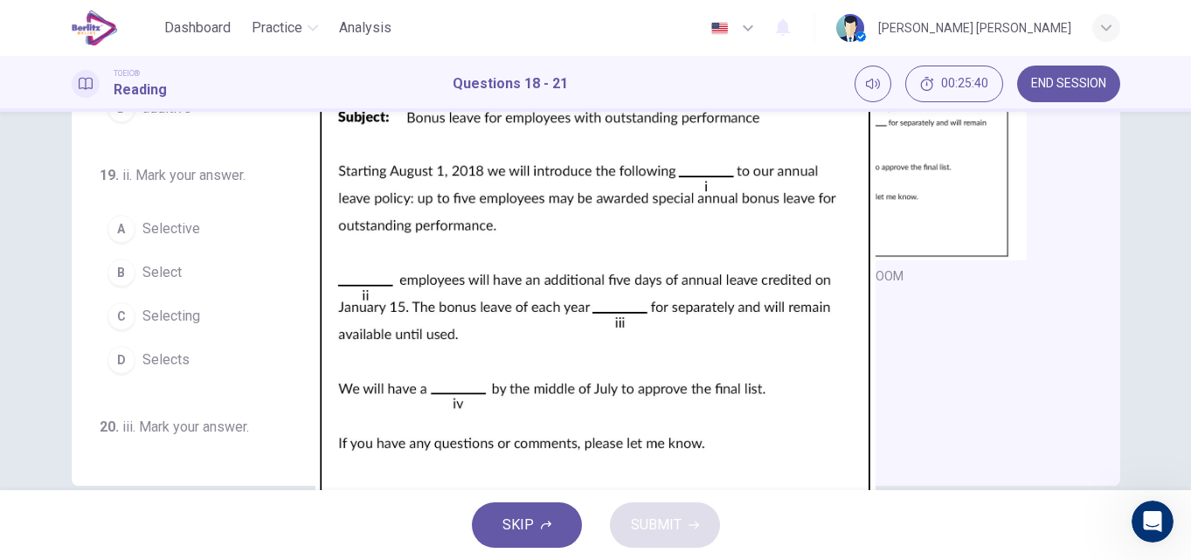
click at [1172, 559] on div at bounding box center [595, 560] width 1191 height 0
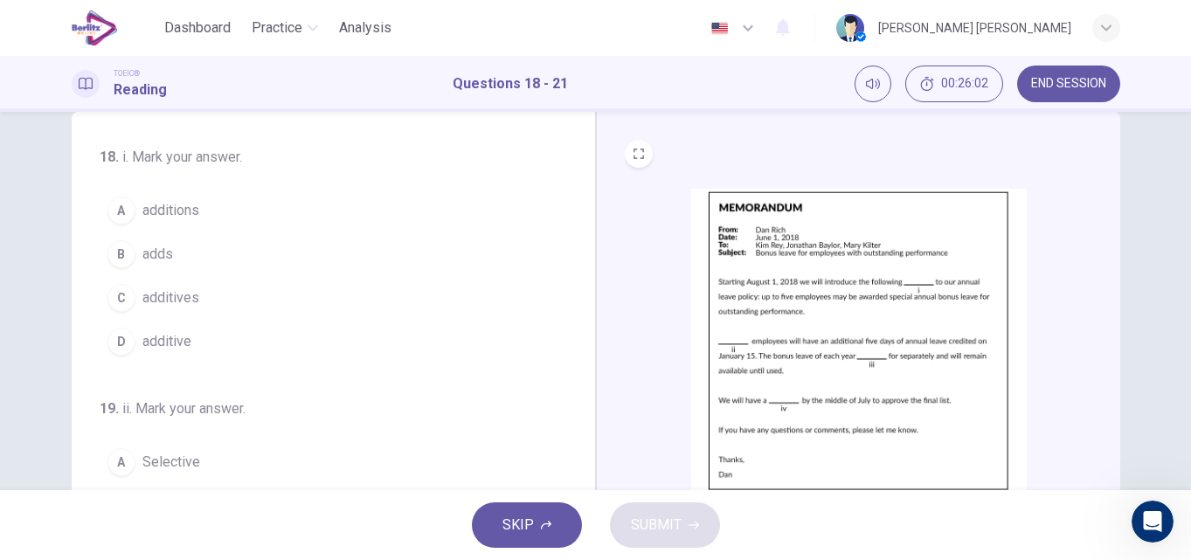
scroll to position [0, 0]
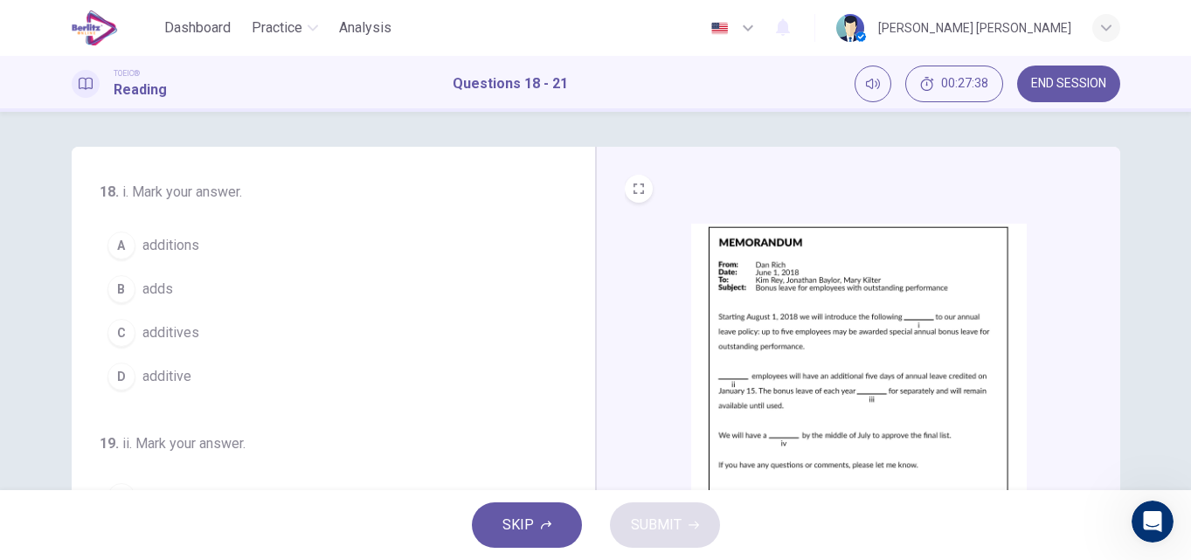
click at [121, 328] on div "C" at bounding box center [122, 333] width 28 height 28
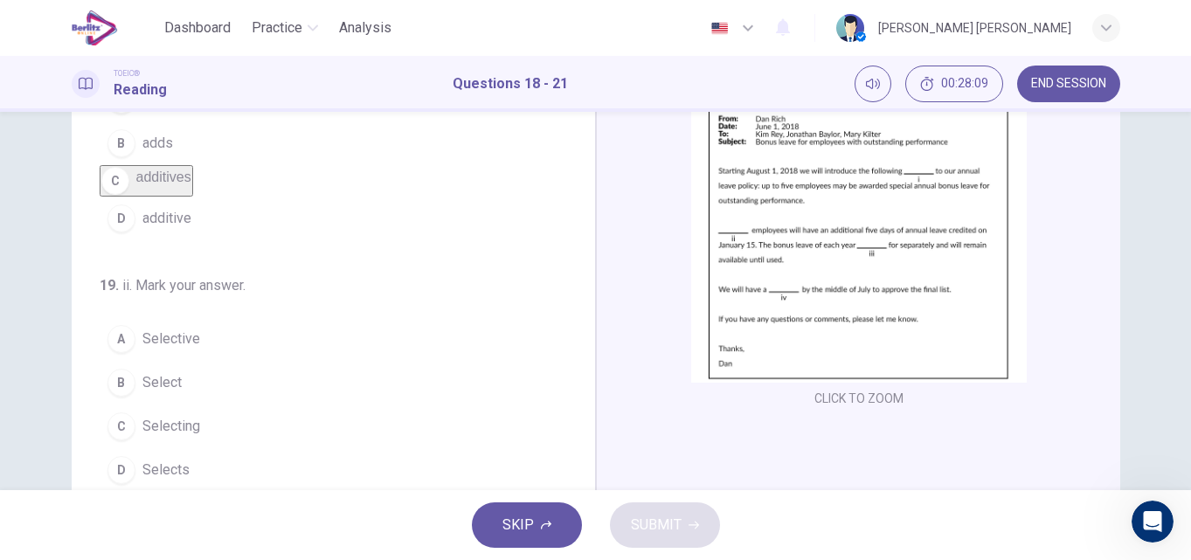
scroll to position [140, 0]
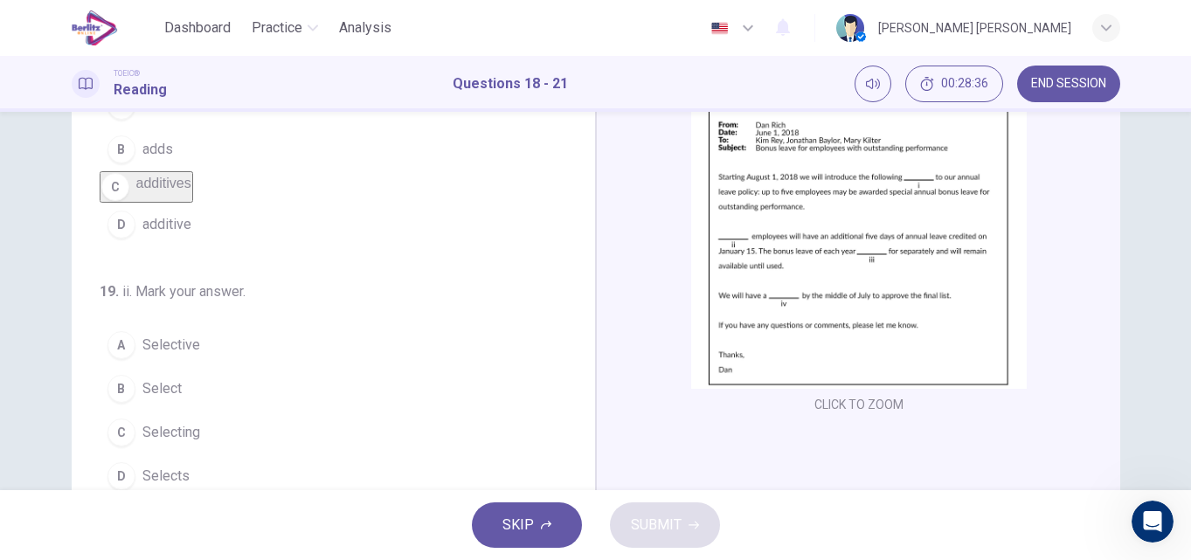
click at [119, 482] on div "D" at bounding box center [122, 476] width 28 height 28
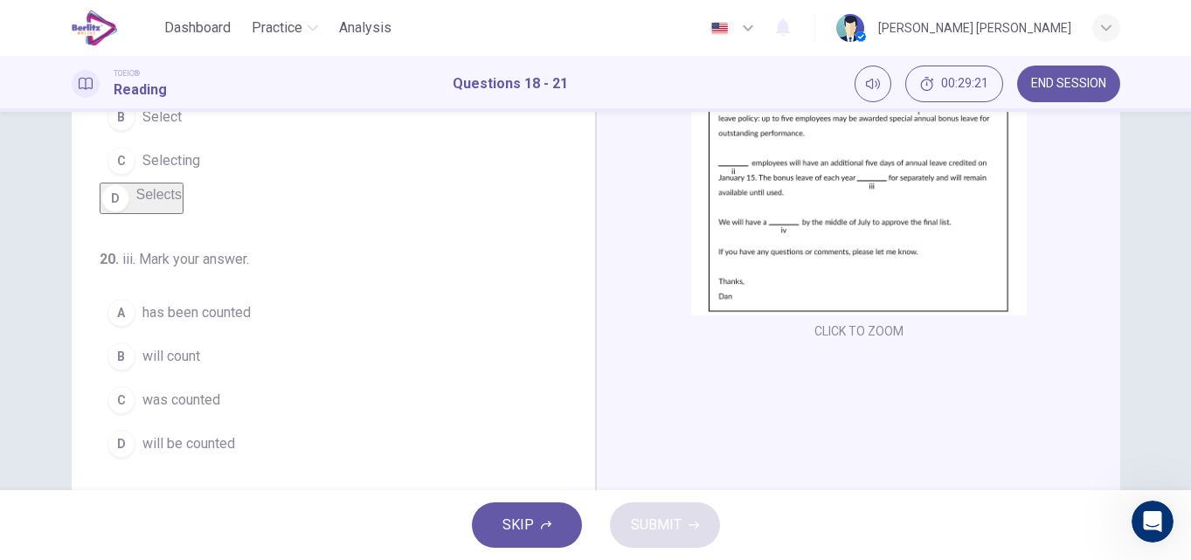
scroll to position [245, 0]
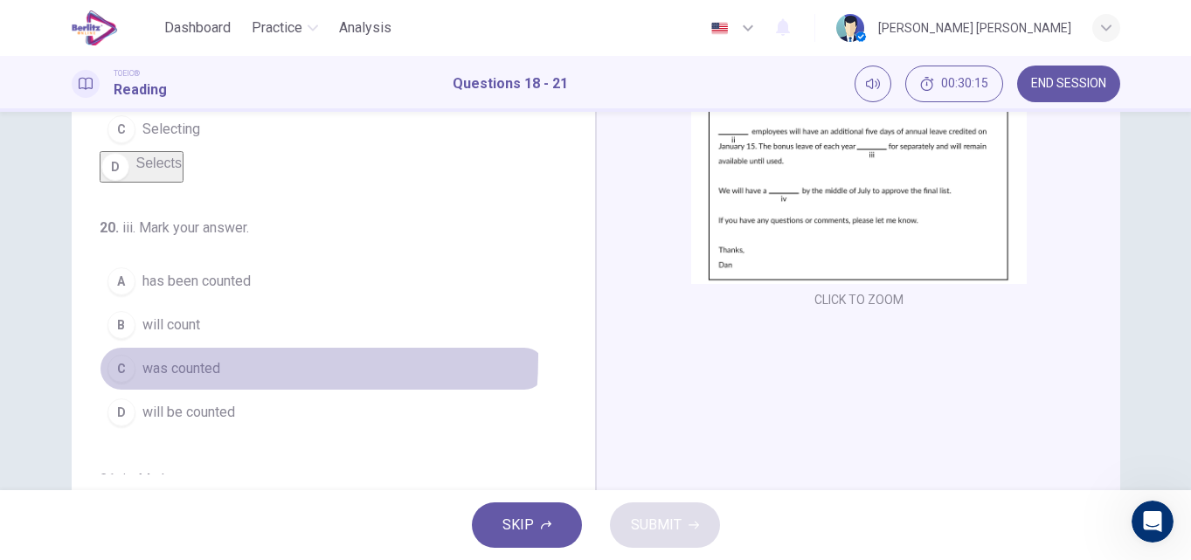
click at [116, 380] on div "C" at bounding box center [122, 369] width 28 height 28
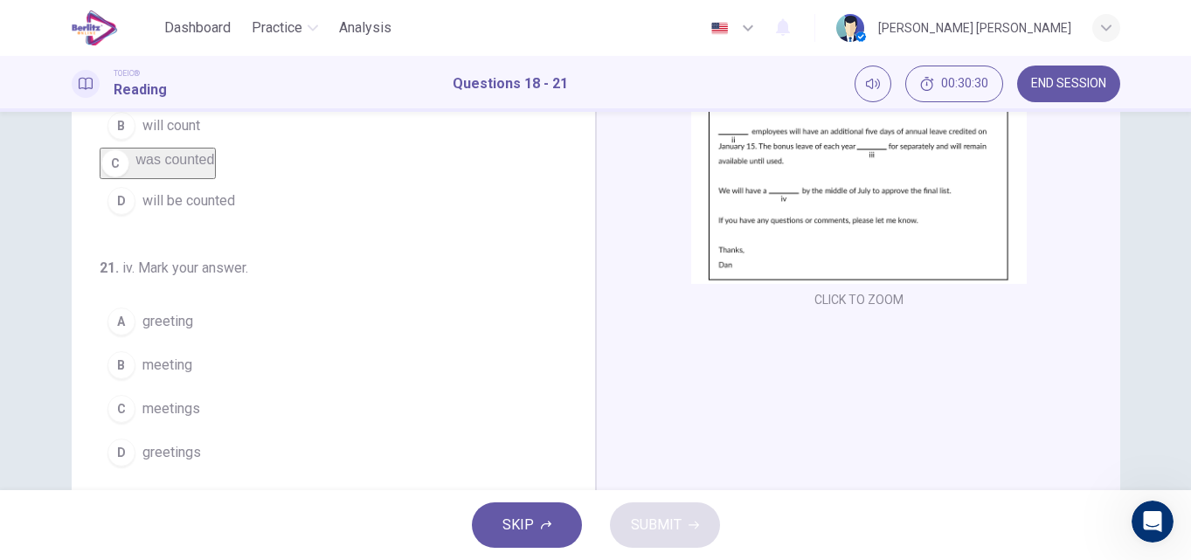
scroll to position [434, 0]
click at [122, 363] on div "B" at bounding box center [122, 365] width 28 height 28
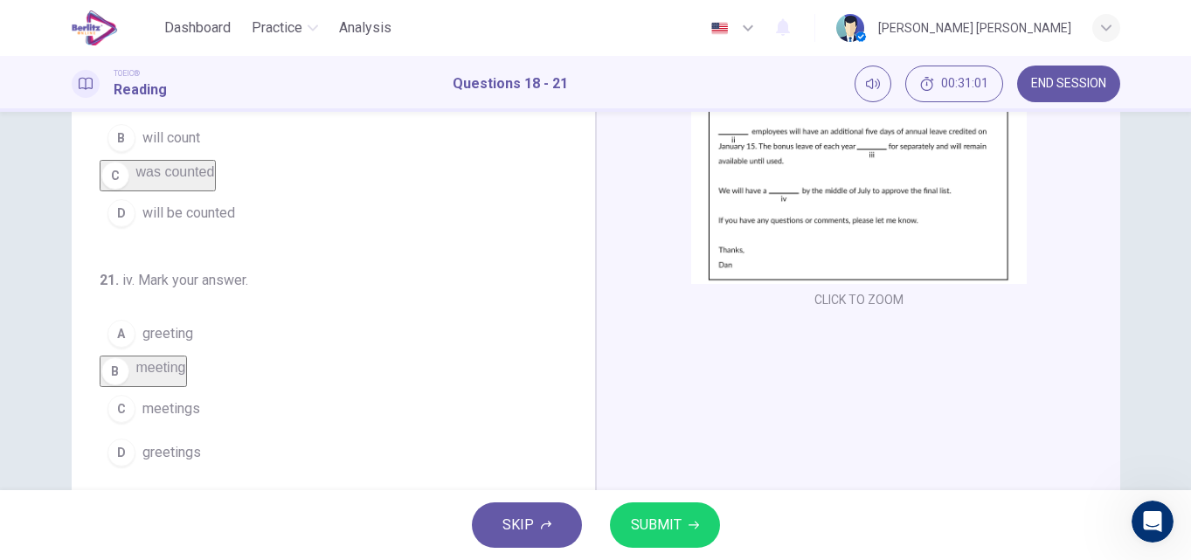
click at [669, 518] on span "SUBMIT" at bounding box center [656, 525] width 51 height 24
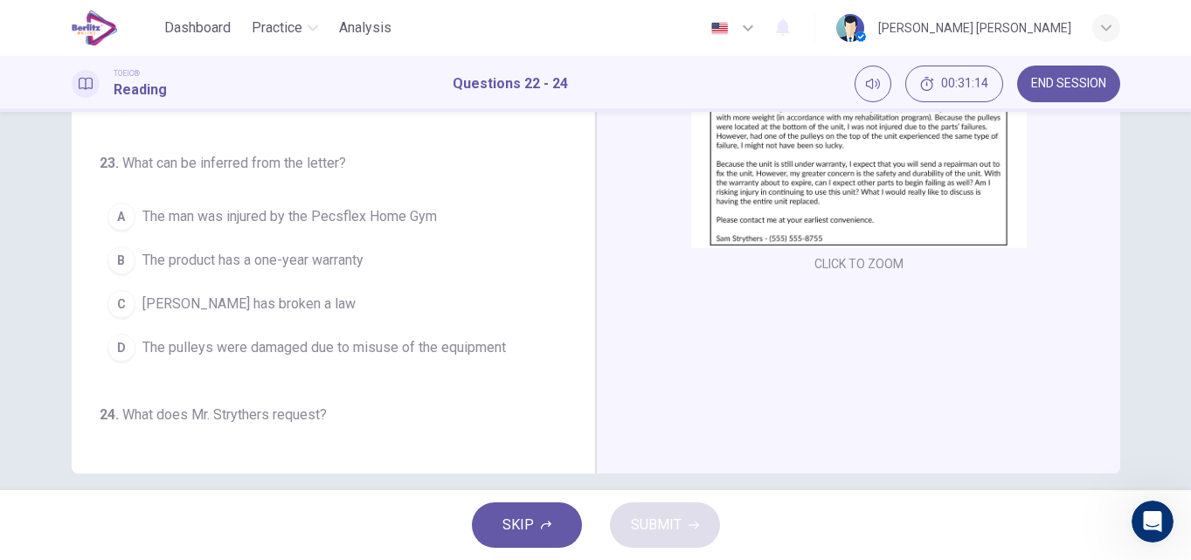
scroll to position [299, 0]
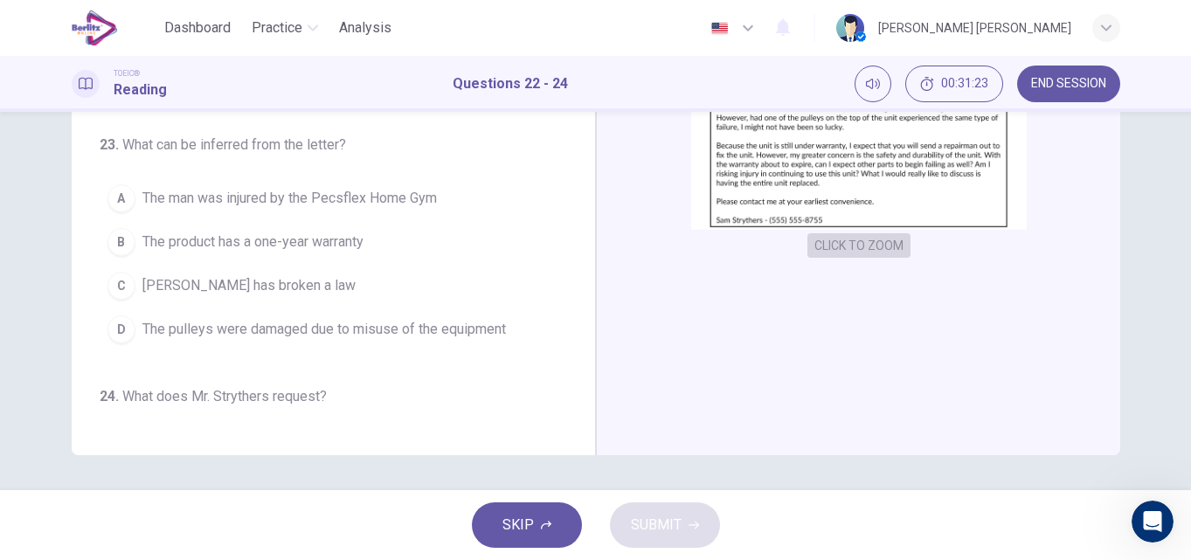
click at [855, 244] on button "CLICK TO ZOOM" at bounding box center [859, 245] width 103 height 24
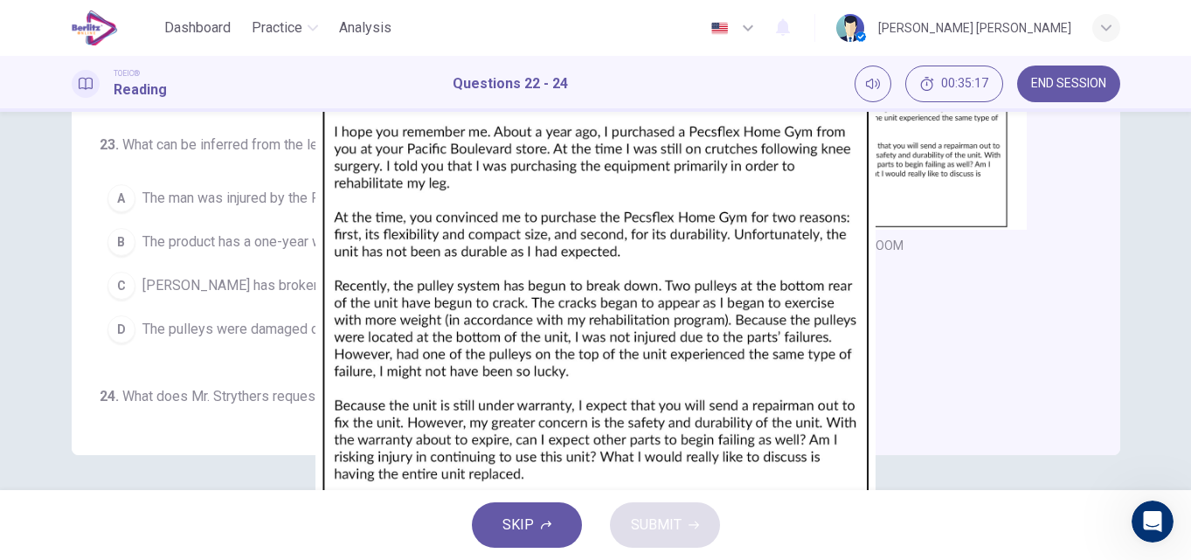
click at [1167, 559] on div at bounding box center [595, 560] width 1191 height 0
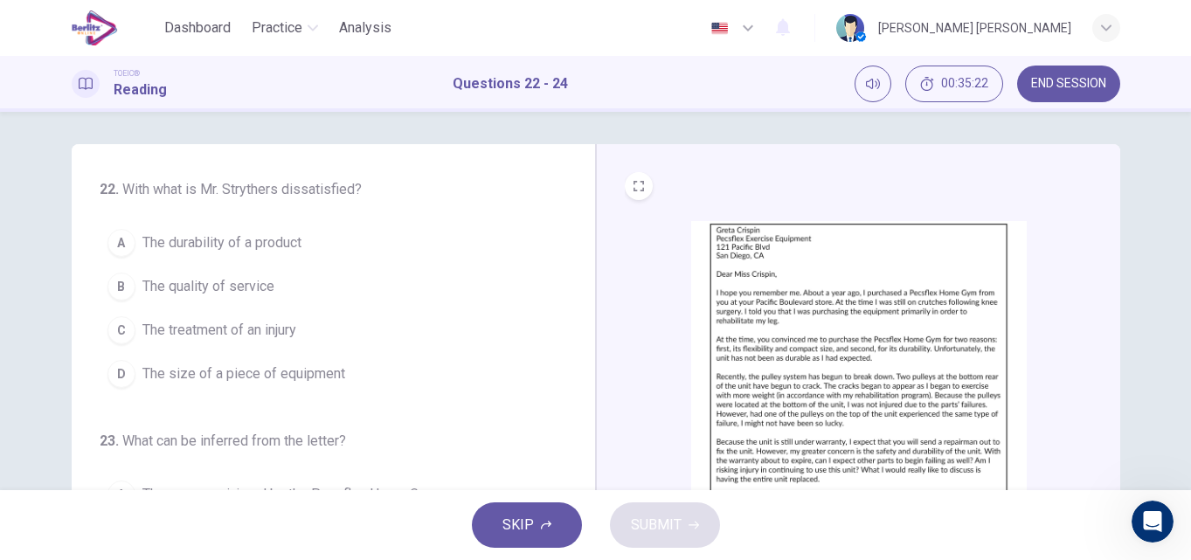
scroll to position [0, 0]
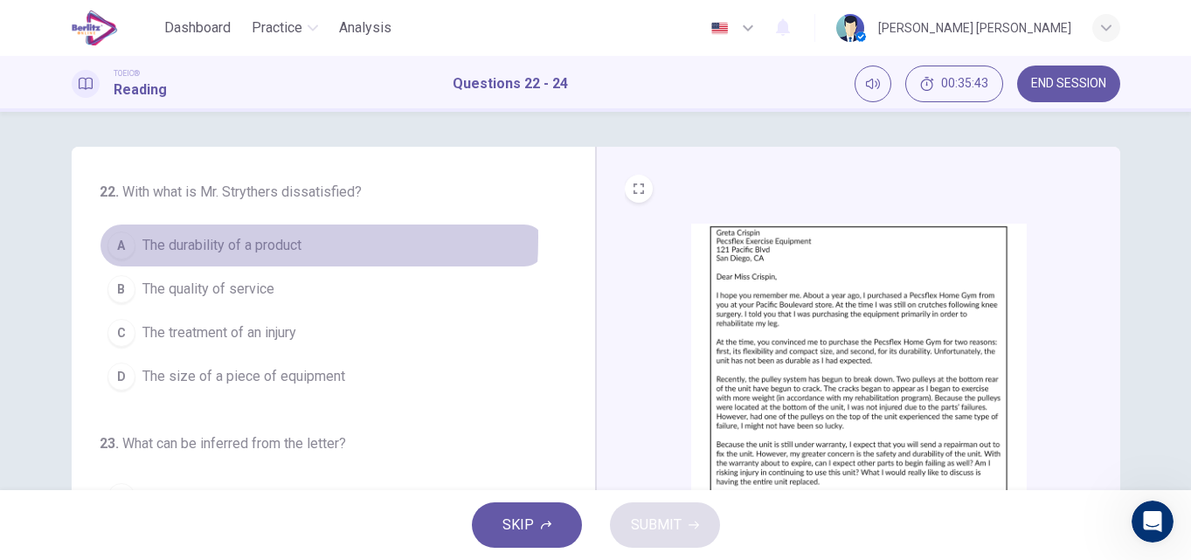
click at [108, 238] on div "A" at bounding box center [122, 246] width 28 height 28
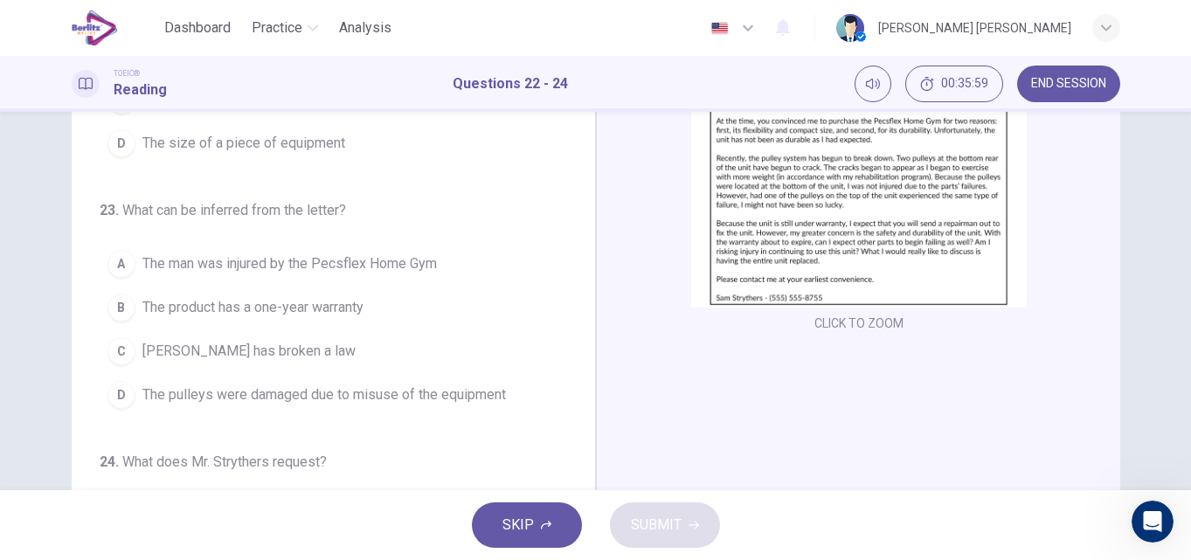
scroll to position [222, 0]
click at [849, 325] on button "CLICK TO ZOOM" at bounding box center [859, 322] width 103 height 24
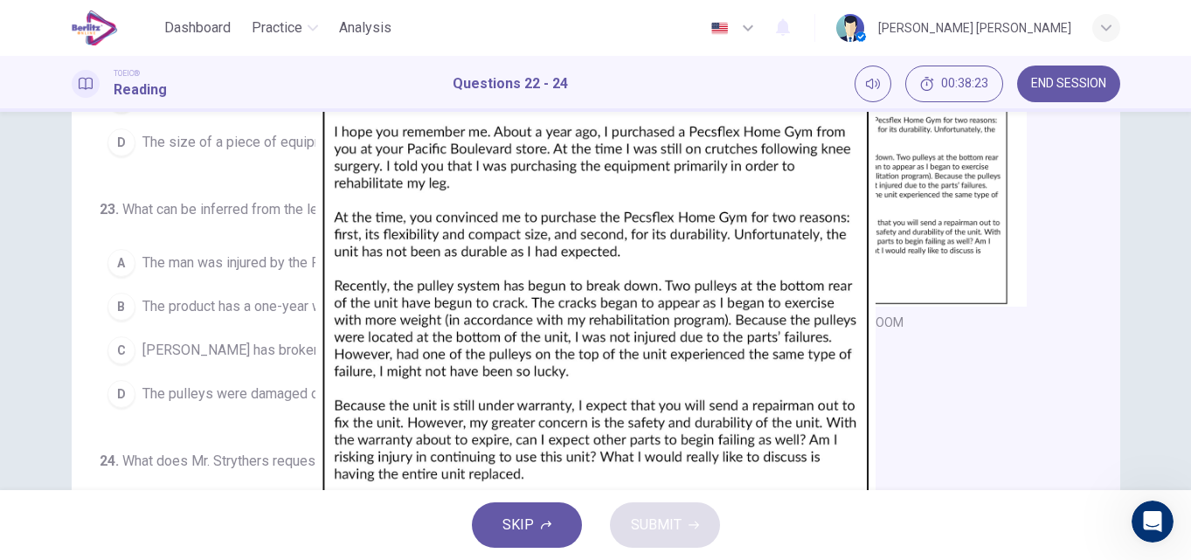
click at [1168, 559] on div at bounding box center [595, 560] width 1191 height 0
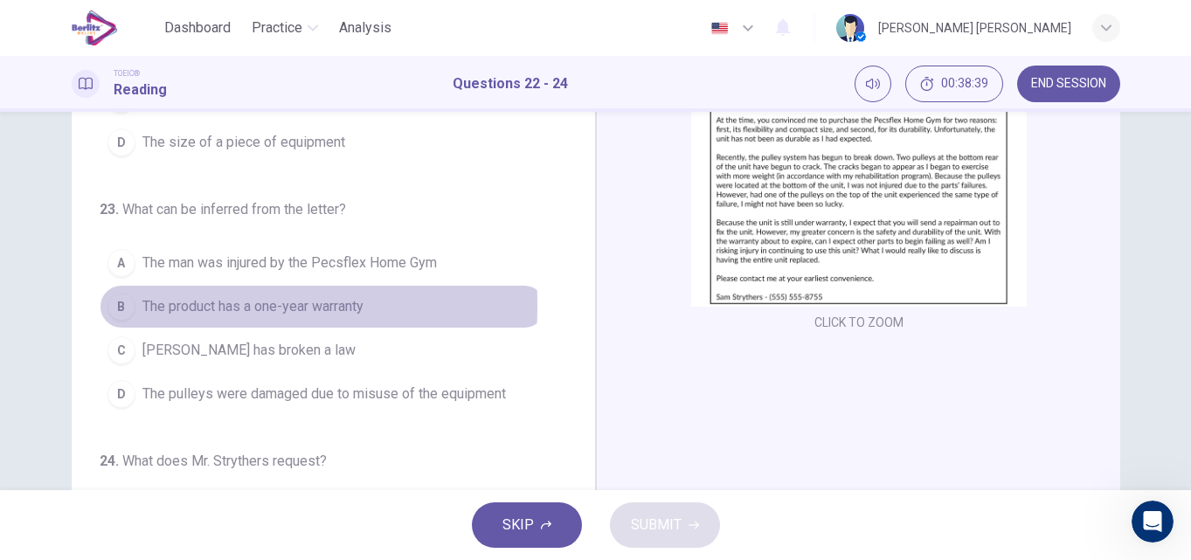
click at [121, 318] on div "B" at bounding box center [122, 307] width 28 height 28
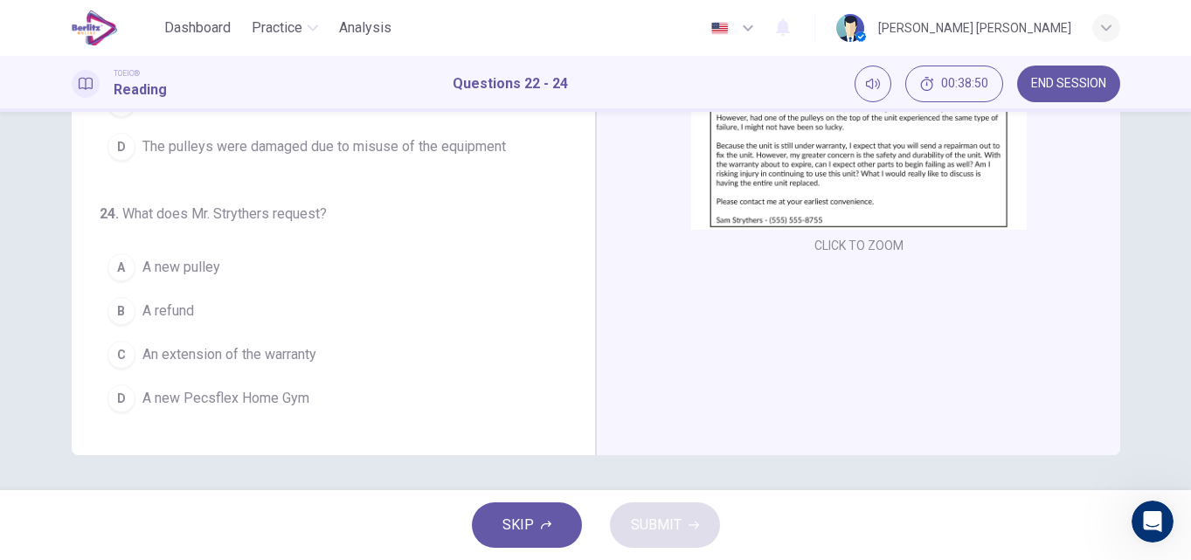
scroll to position [183, 0]
click at [832, 252] on button "CLICK TO ZOOM" at bounding box center [859, 245] width 103 height 24
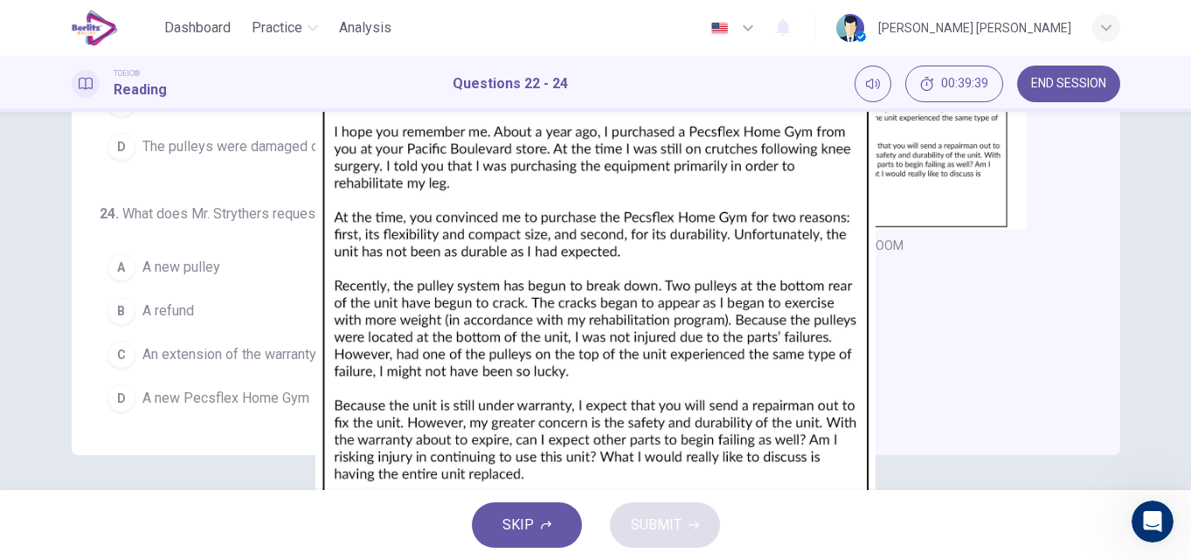
click at [1169, 559] on div at bounding box center [595, 560] width 1191 height 0
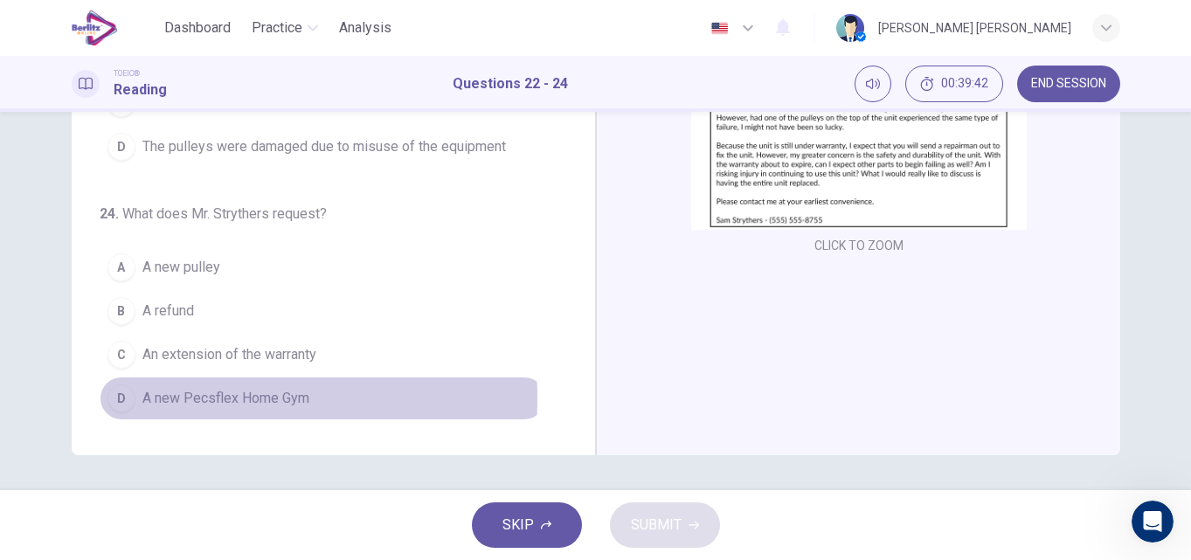
click at [109, 399] on div "D" at bounding box center [122, 399] width 28 height 28
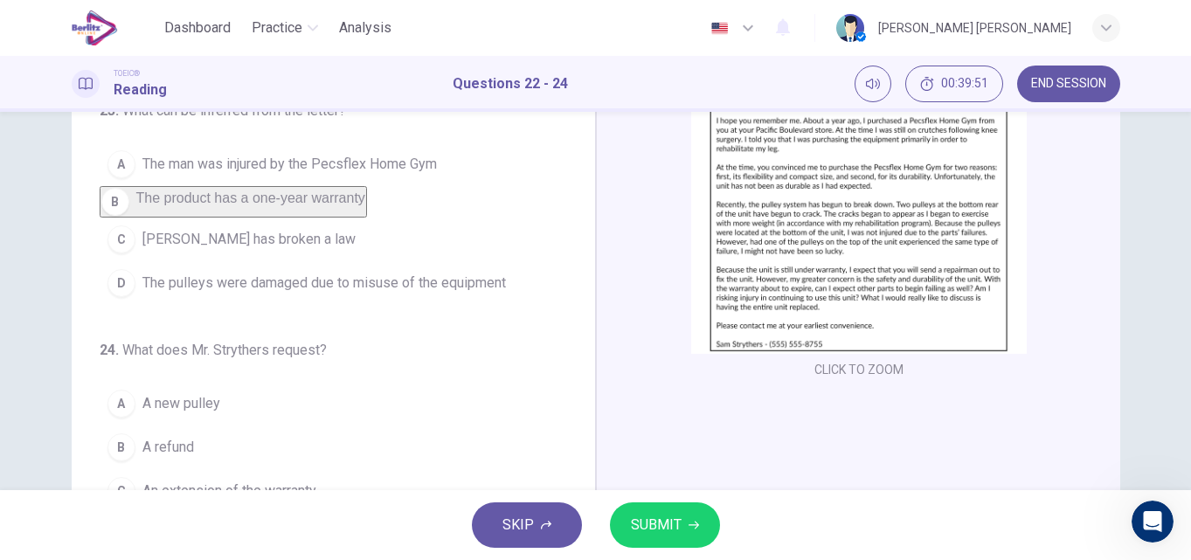
scroll to position [89, 0]
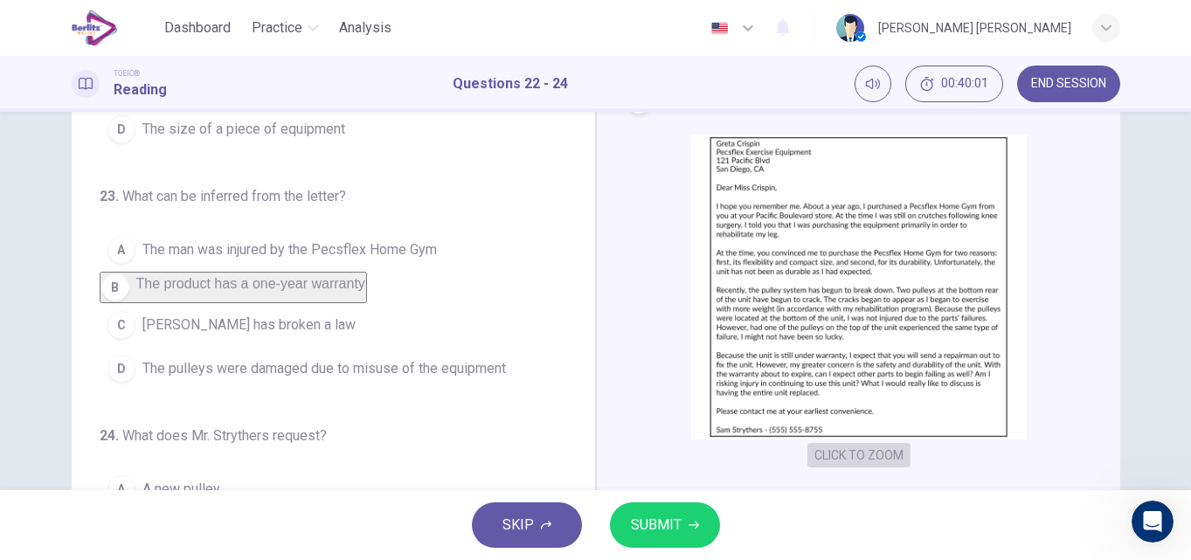
click at [890, 456] on button "CLICK TO ZOOM" at bounding box center [859, 455] width 103 height 24
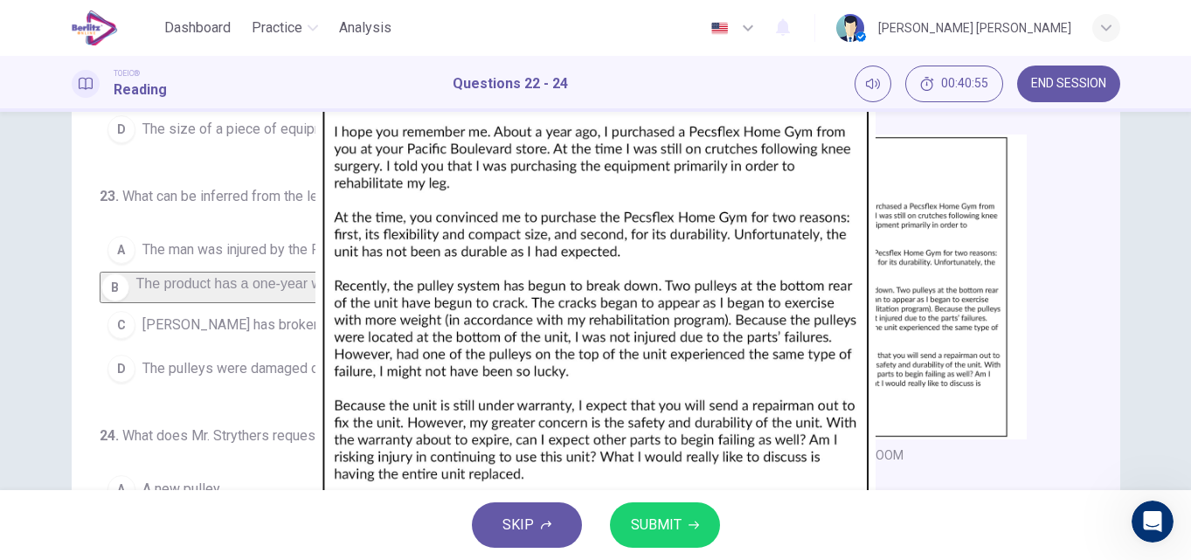
click at [1157, 559] on div at bounding box center [595, 560] width 1191 height 0
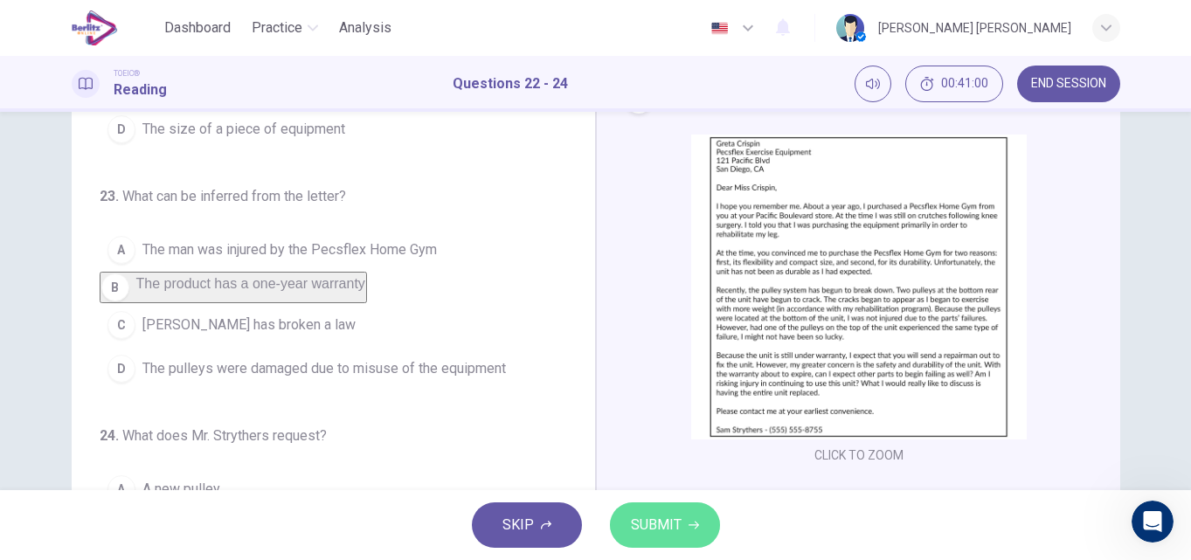
click at [664, 524] on span "SUBMIT" at bounding box center [656, 525] width 51 height 24
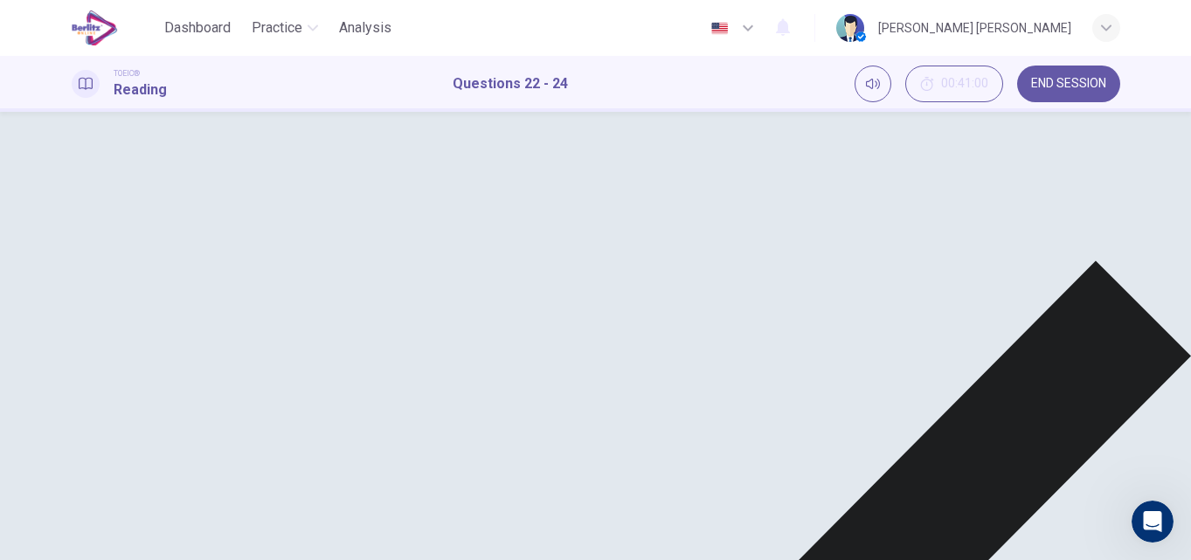
scroll to position [0, 0]
click at [1085, 93] on button "END SESSION" at bounding box center [1068, 84] width 103 height 37
